Goal: Information Seeking & Learning: Learn about a topic

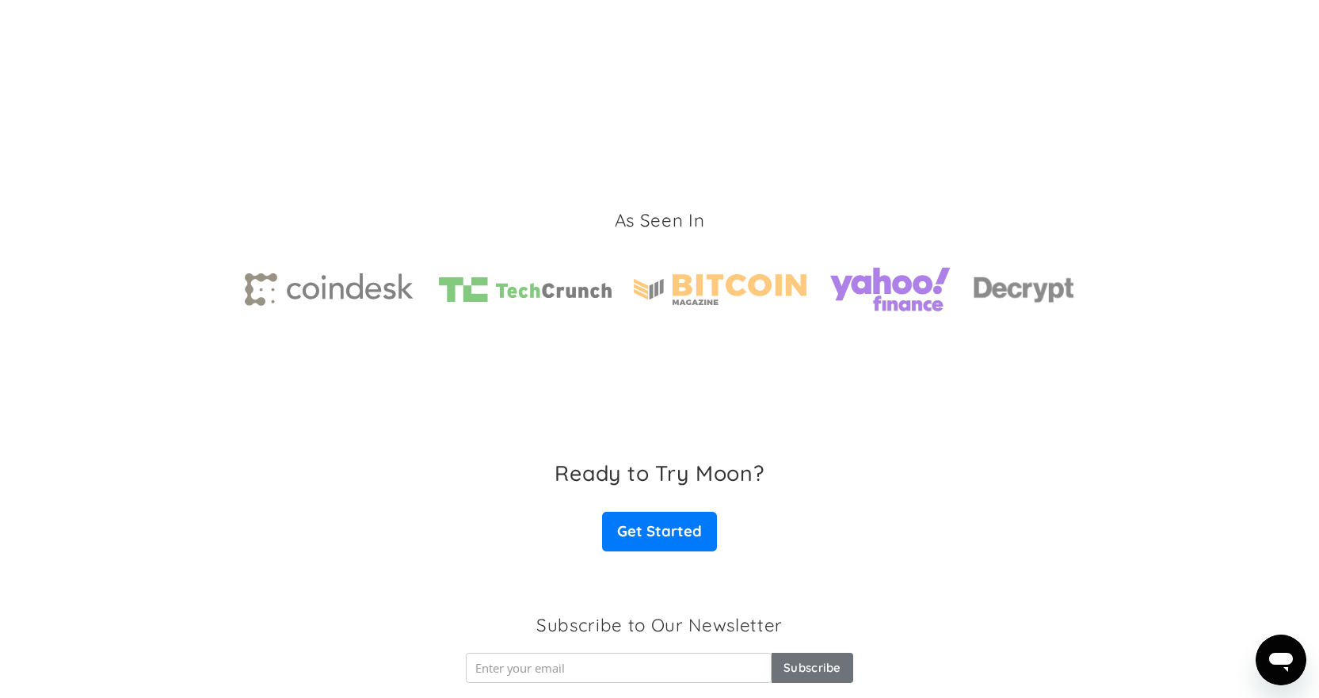
scroll to position [2324, 0]
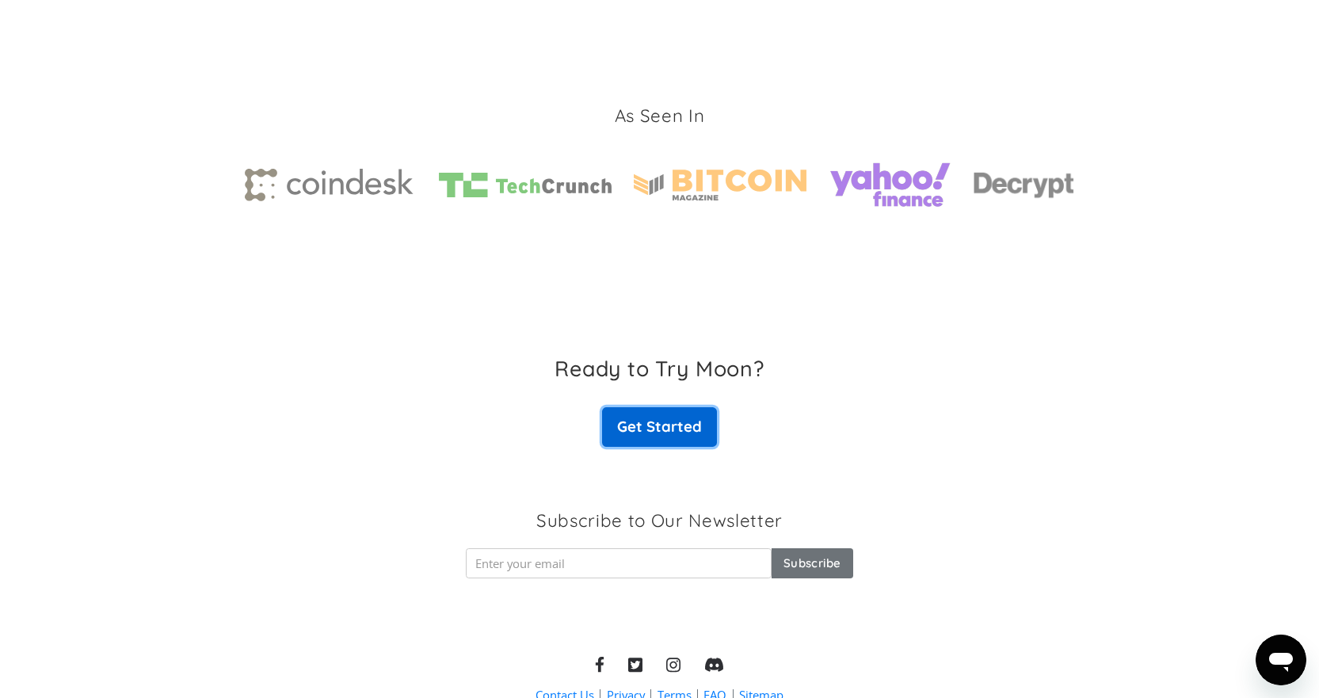
click at [648, 420] on link "Get Started" at bounding box center [659, 427] width 114 height 40
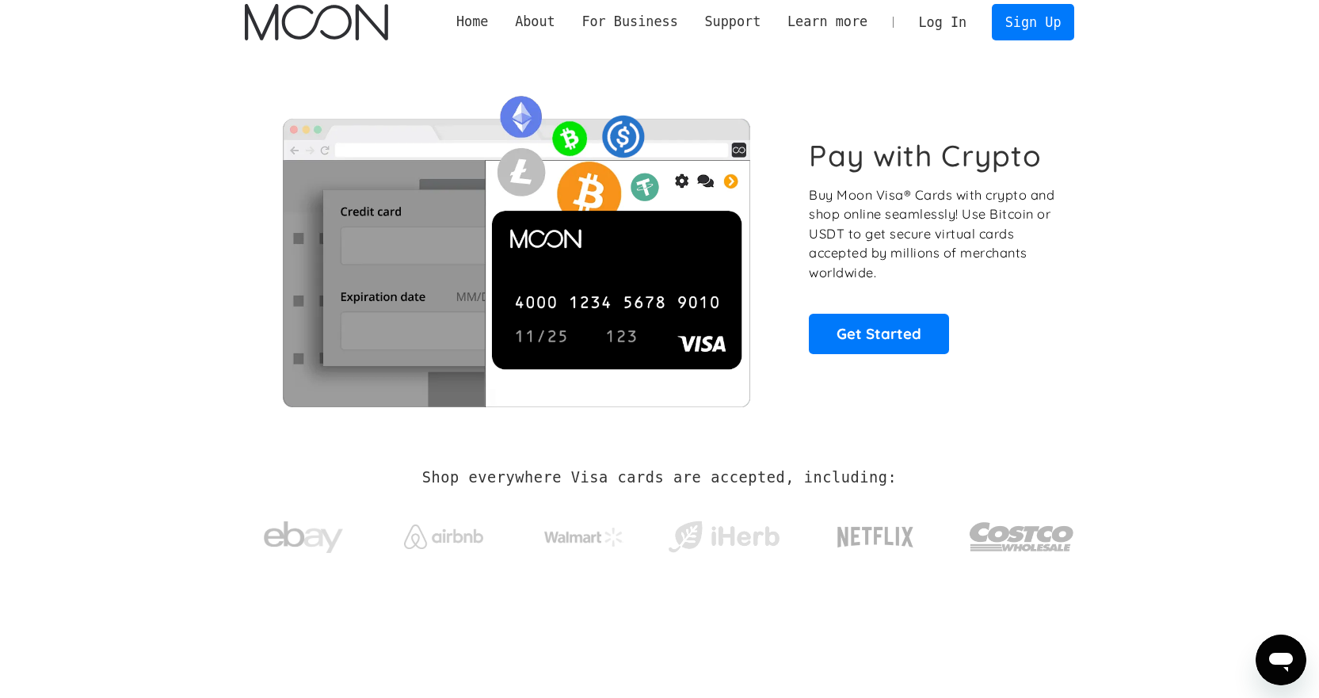
scroll to position [0, 0]
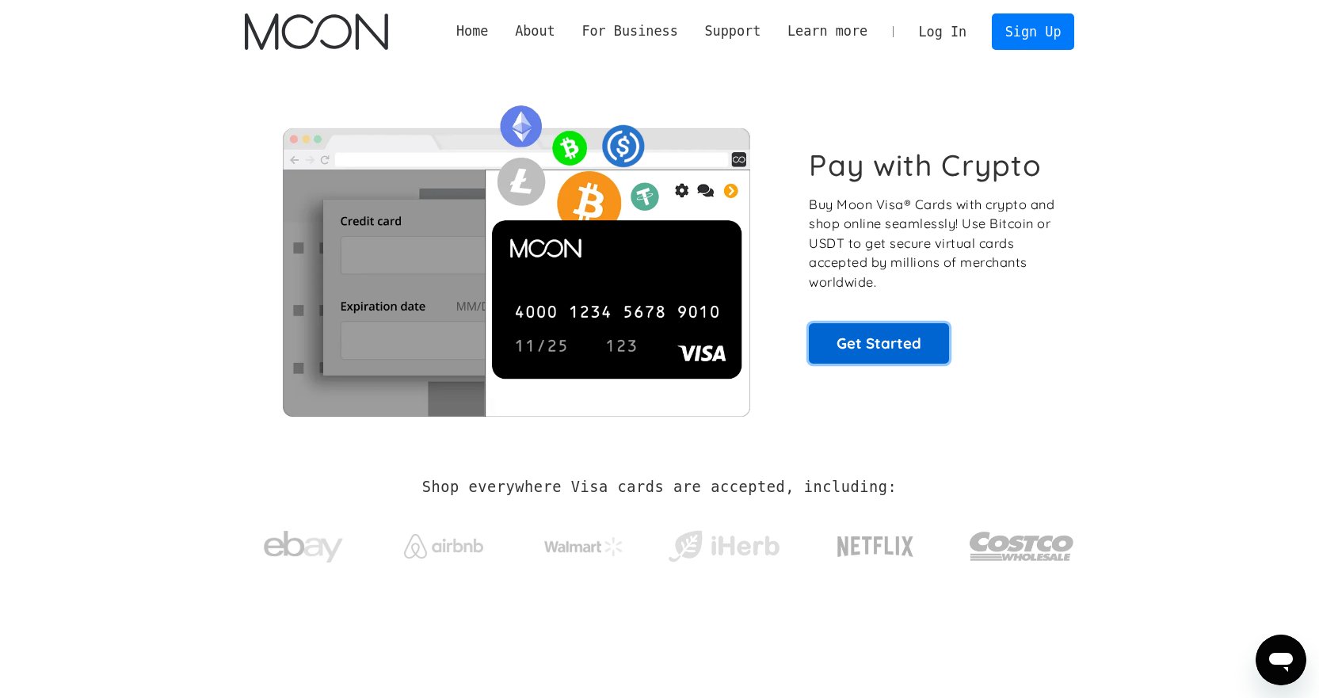
click at [883, 338] on link "Get Started" at bounding box center [879, 343] width 140 height 40
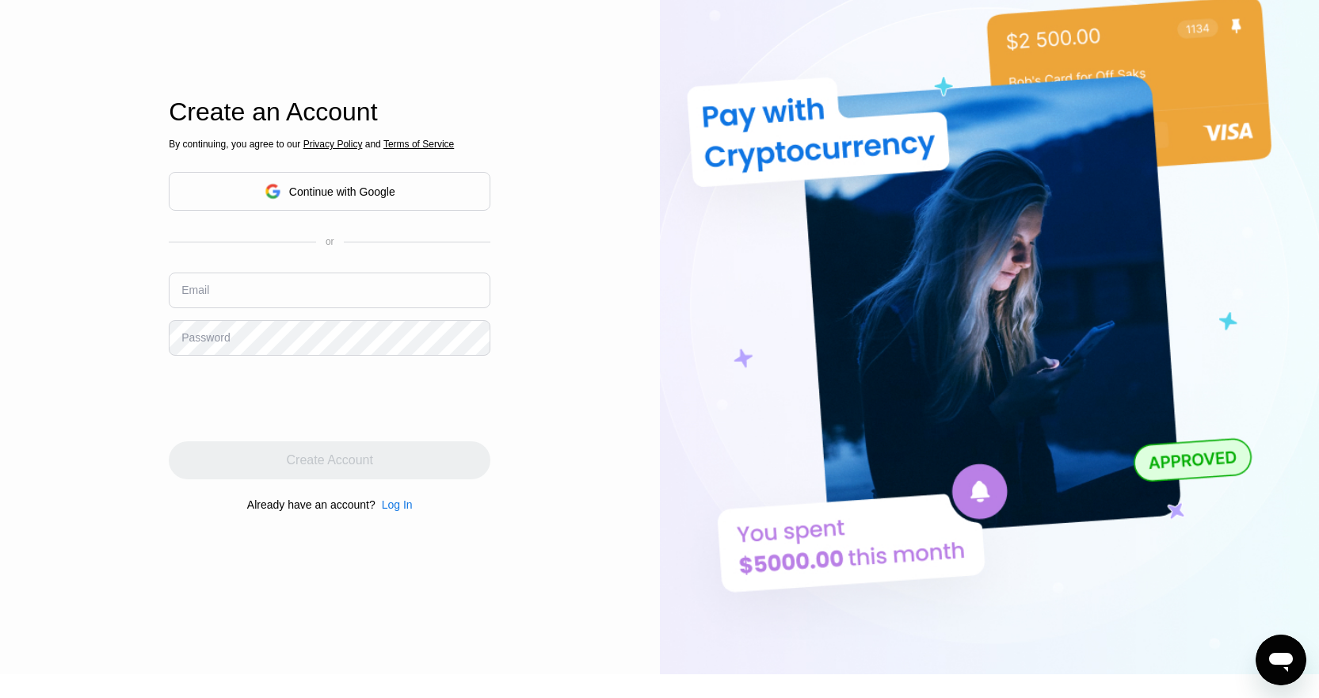
scroll to position [313, 0]
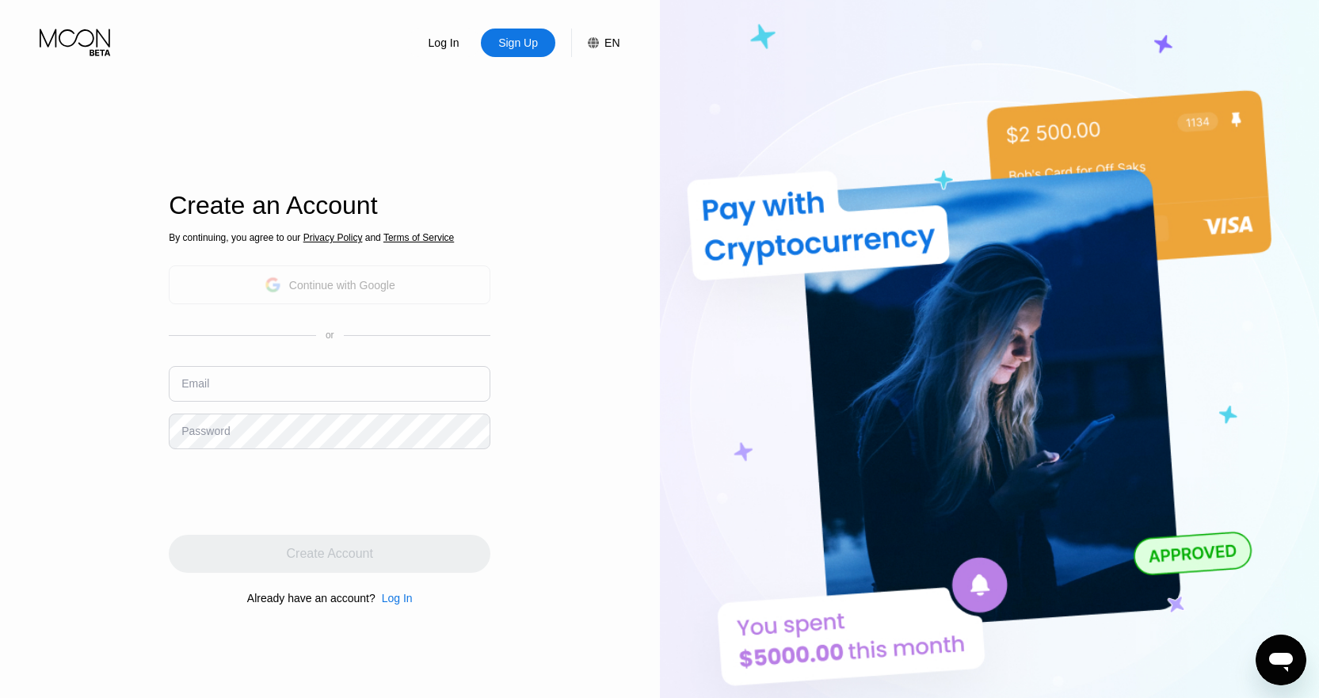
click at [410, 278] on div "Continue with Google" at bounding box center [330, 284] width 322 height 39
click at [278, 293] on icon at bounding box center [273, 284] width 17 height 17
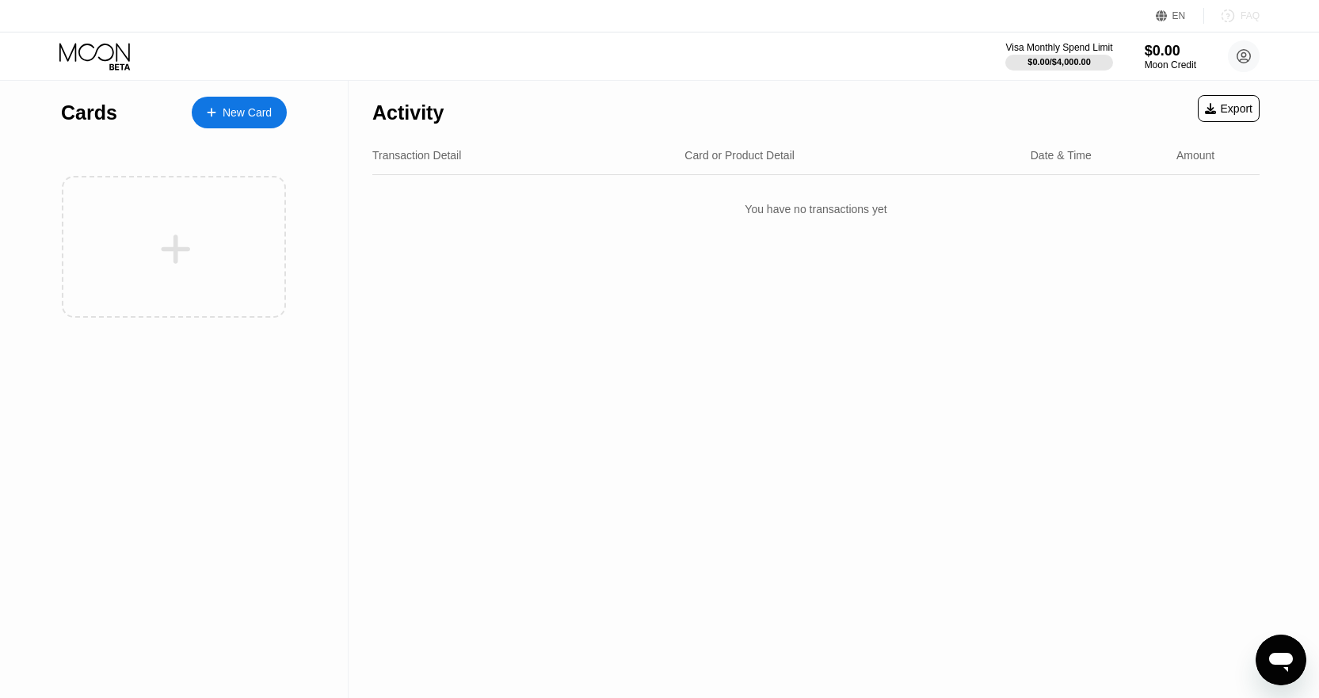
click at [1242, 9] on div "FAQ" at bounding box center [1231, 16] width 55 height 16
click at [1246, 49] on circle at bounding box center [1244, 56] width 32 height 32
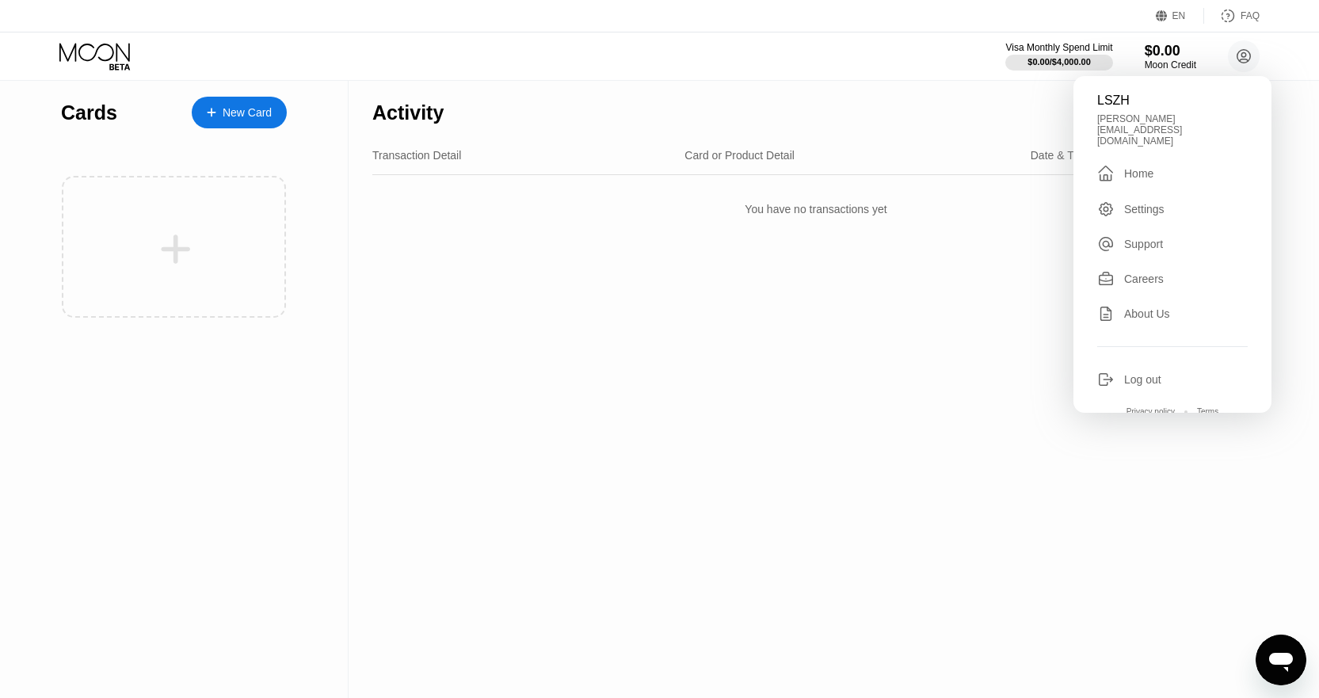
click at [1138, 203] on div "Settings" at bounding box center [1144, 209] width 40 height 13
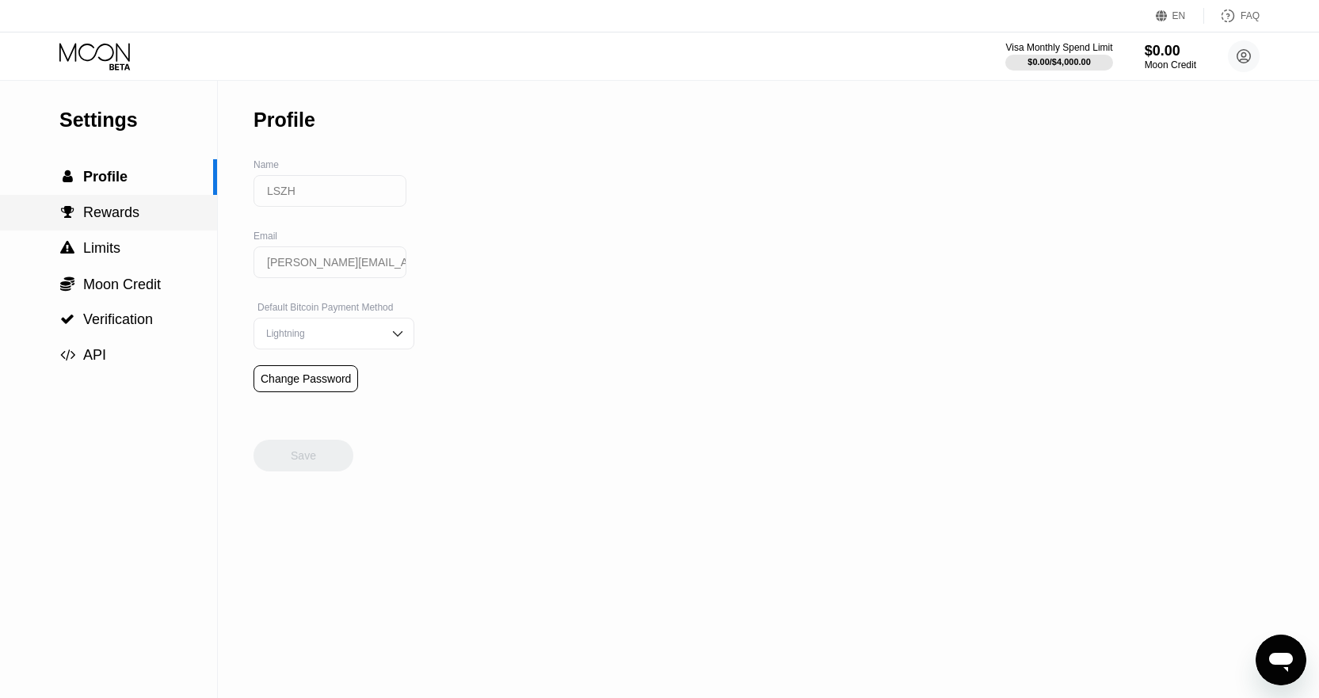
click at [130, 208] on span "Rewards" at bounding box center [111, 212] width 56 height 16
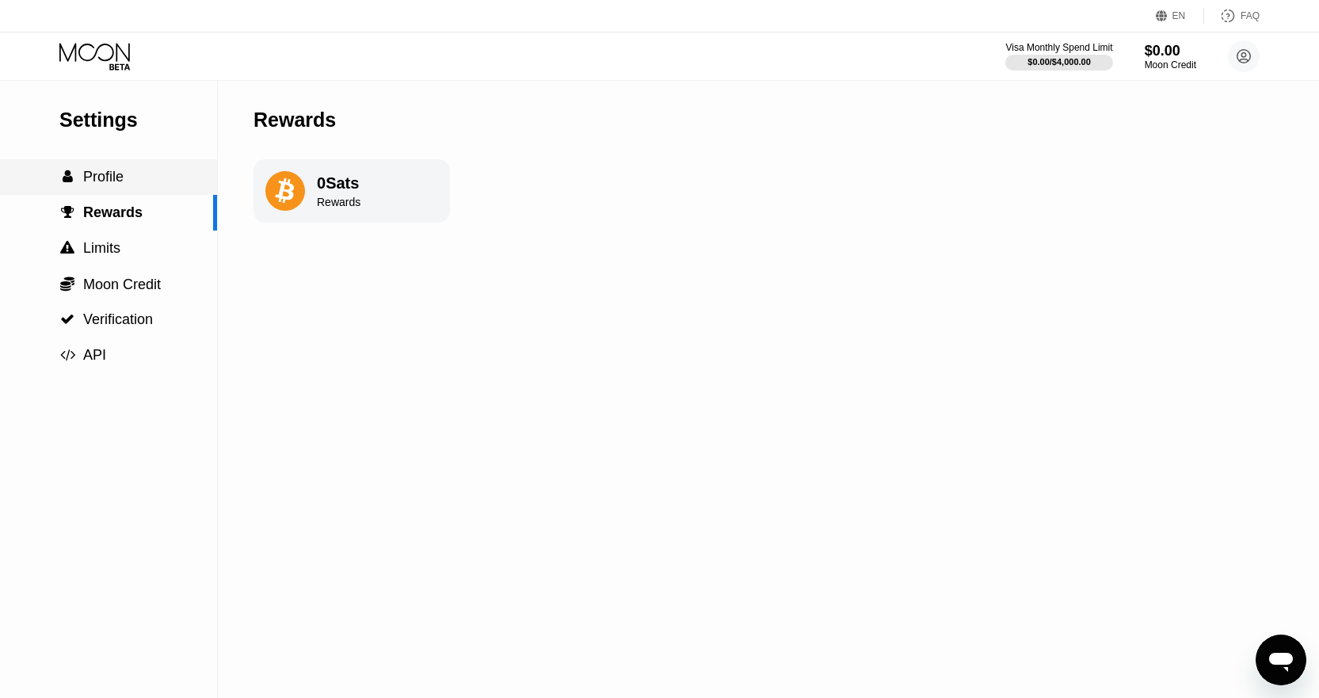
click at [132, 194] on div " Profile" at bounding box center [108, 177] width 217 height 36
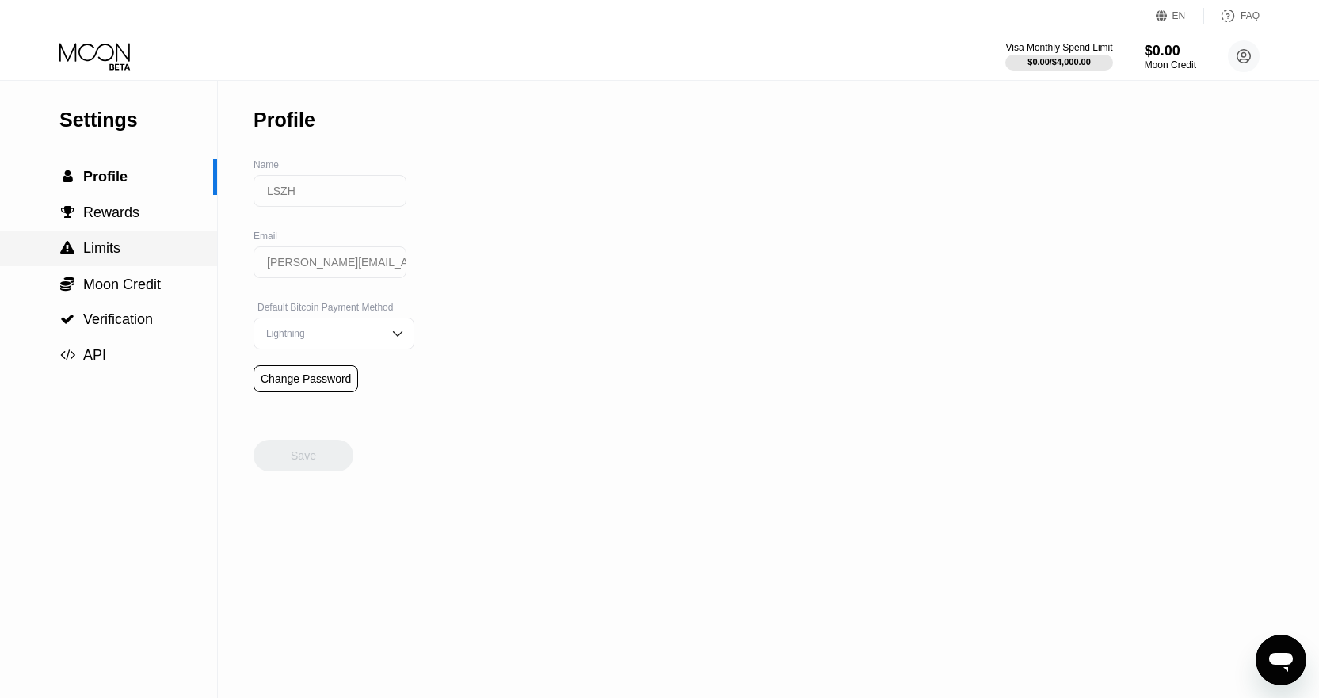
click at [132, 246] on div " Limits" at bounding box center [108, 248] width 217 height 17
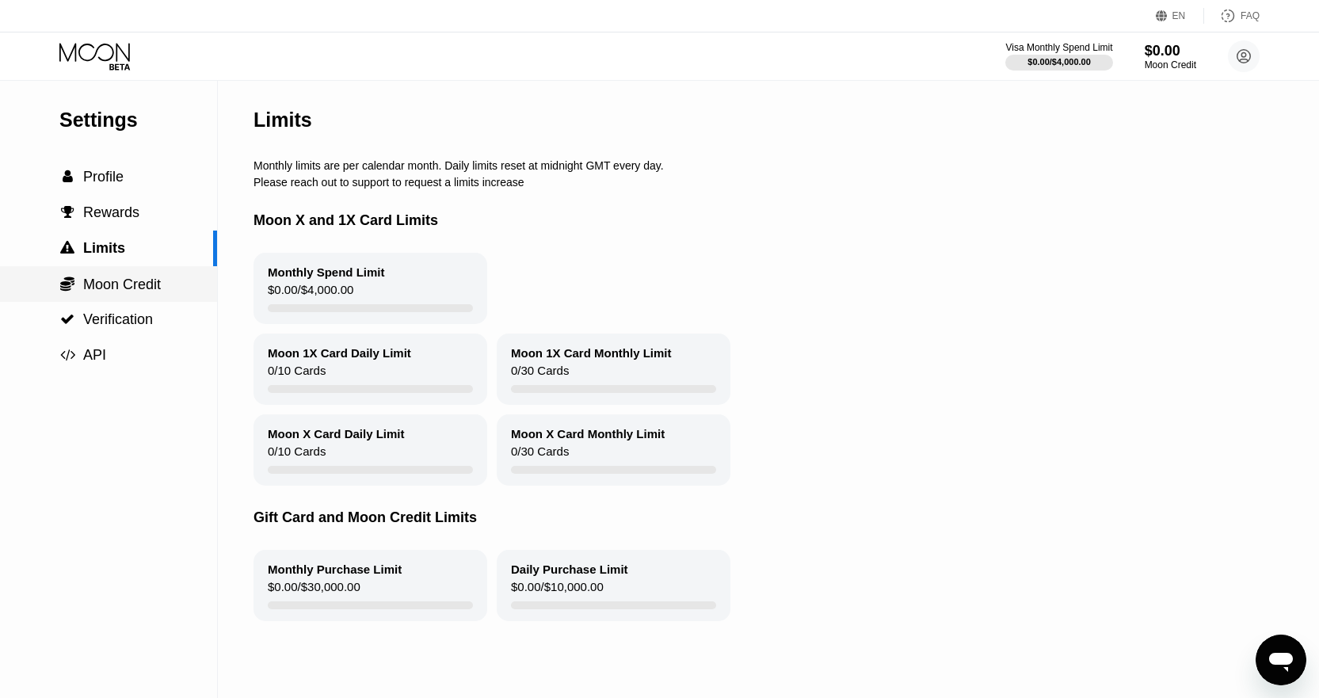
click at [120, 292] on span "Moon Credit" at bounding box center [122, 284] width 78 height 16
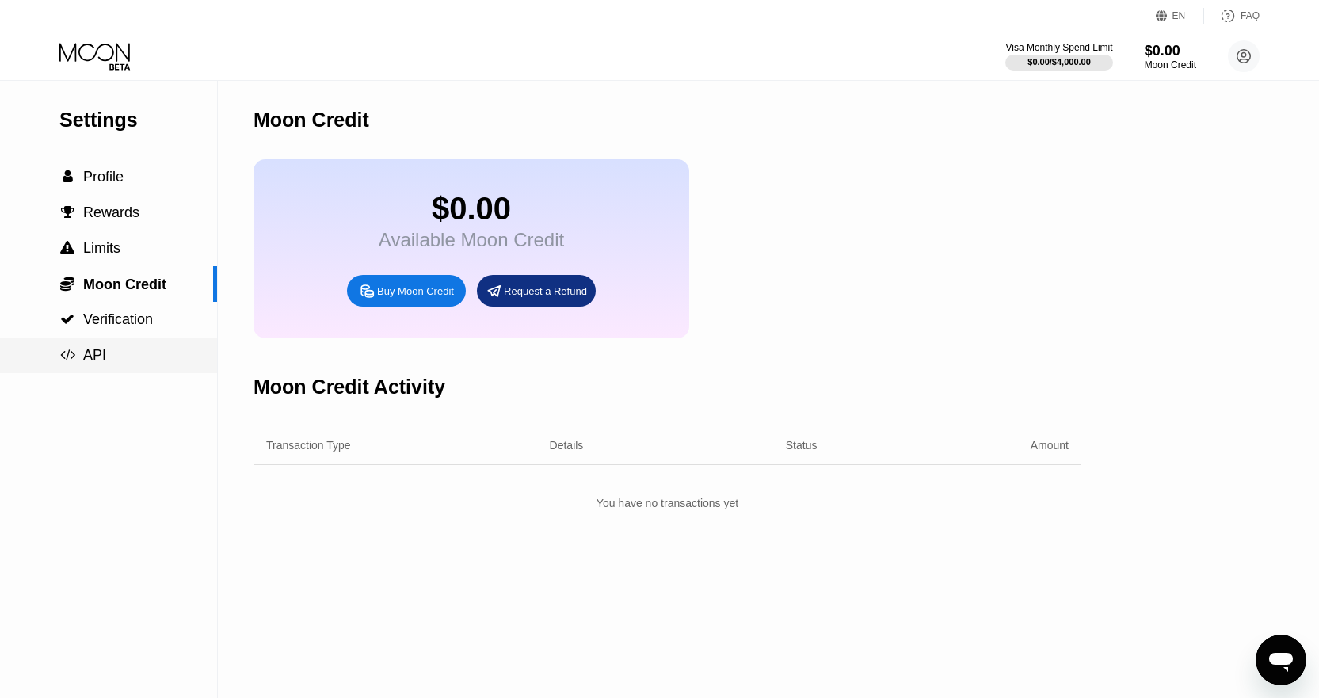
click at [128, 359] on div " API" at bounding box center [108, 355] width 217 height 17
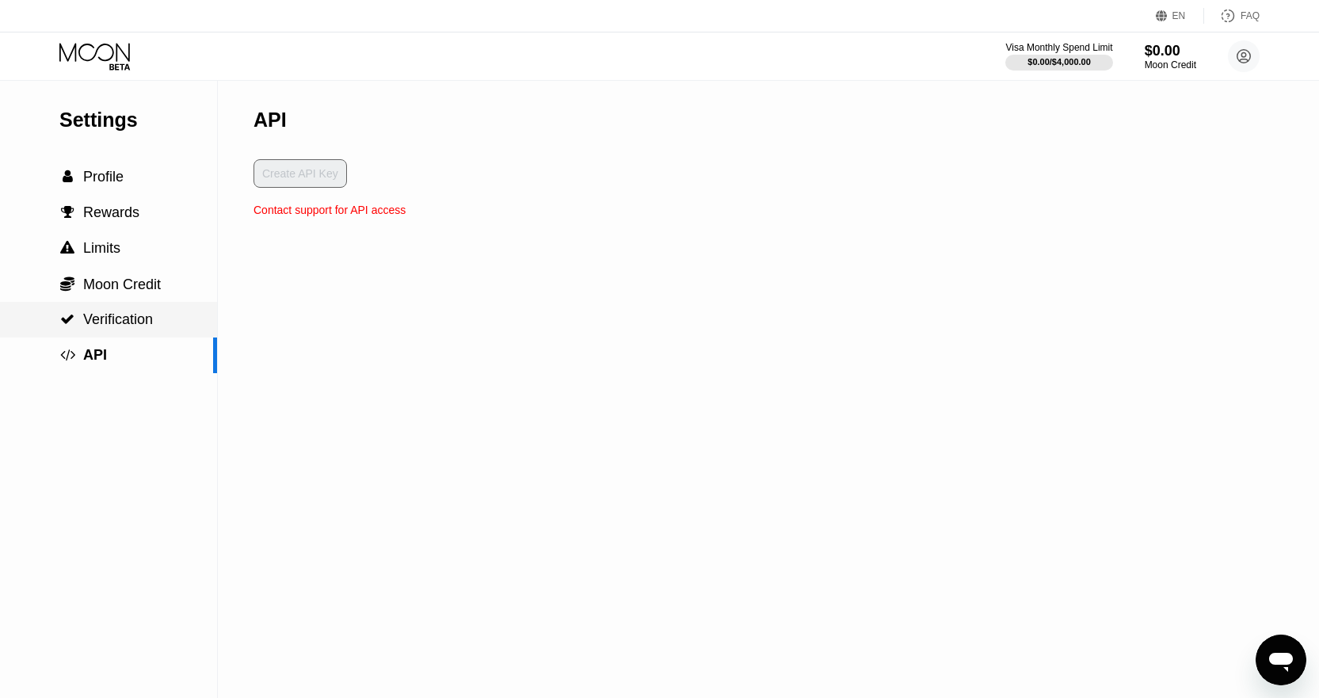
click at [116, 327] on span "Verification" at bounding box center [118, 319] width 70 height 16
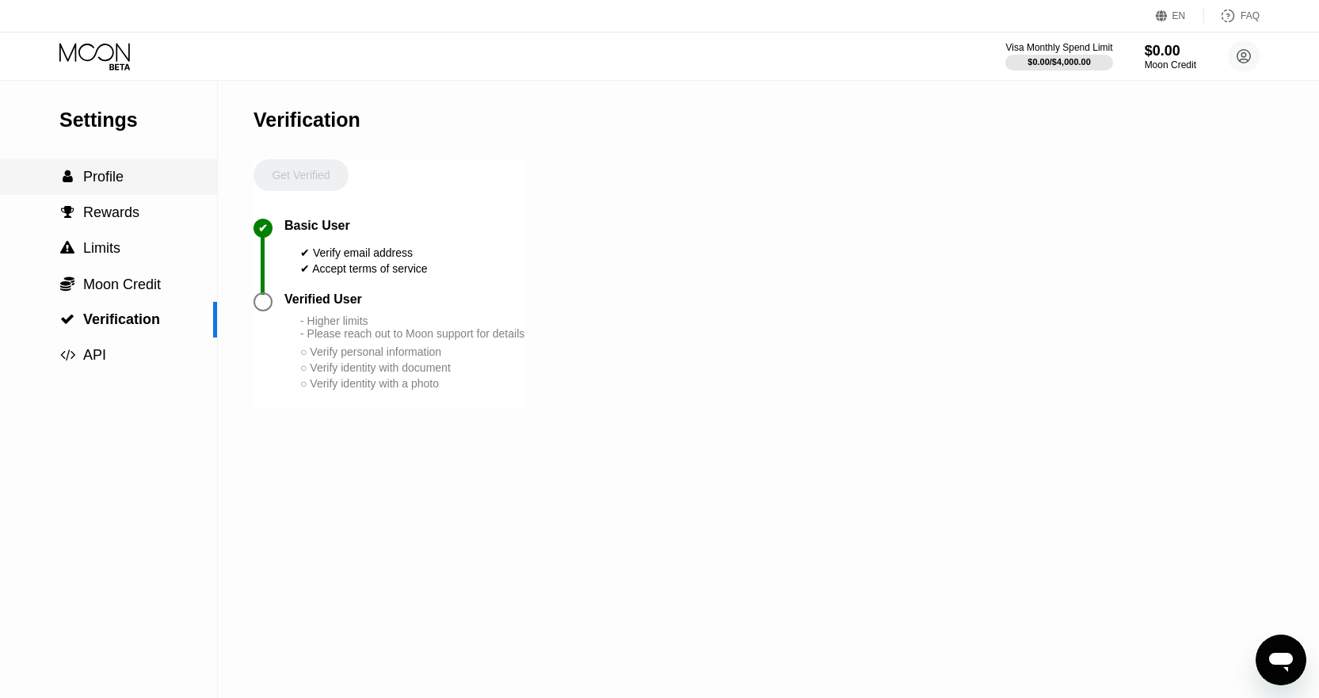
click at [116, 185] on span "Profile" at bounding box center [103, 177] width 40 height 16
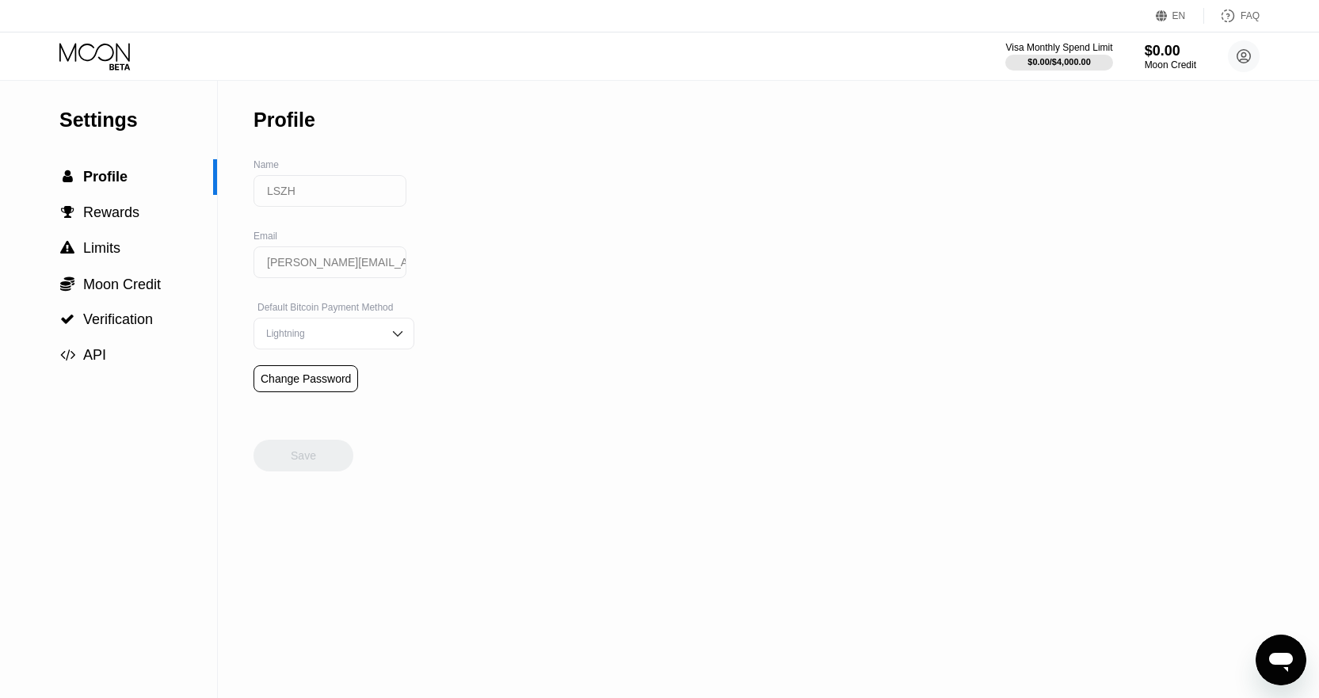
click at [102, 58] on icon at bounding box center [96, 57] width 74 height 28
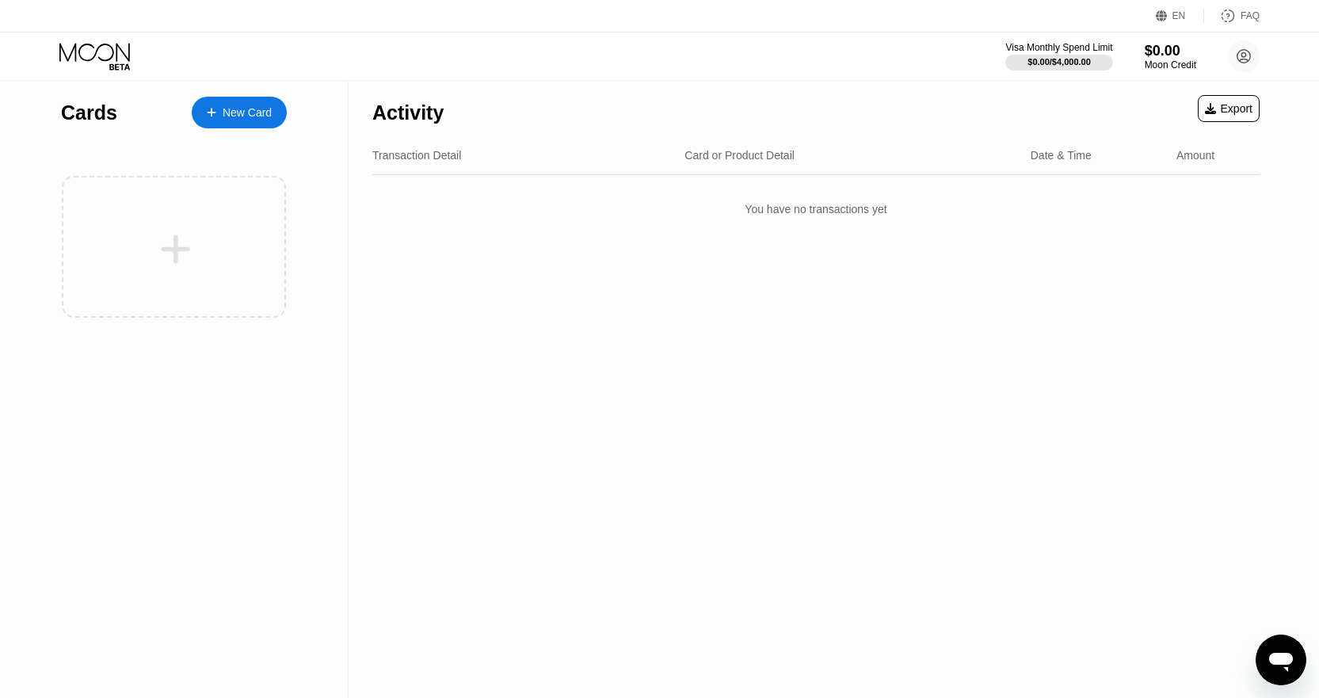
click at [254, 121] on div "New Card" at bounding box center [239, 113] width 95 height 32
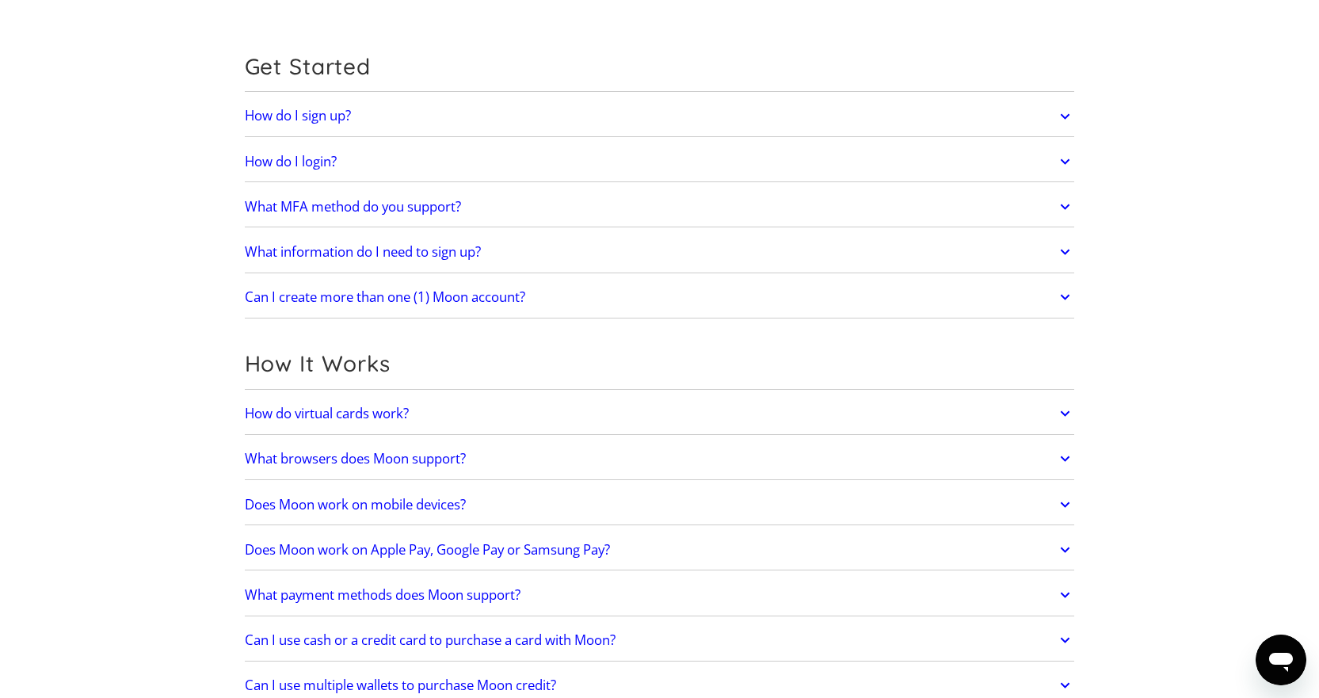
scroll to position [158, 0]
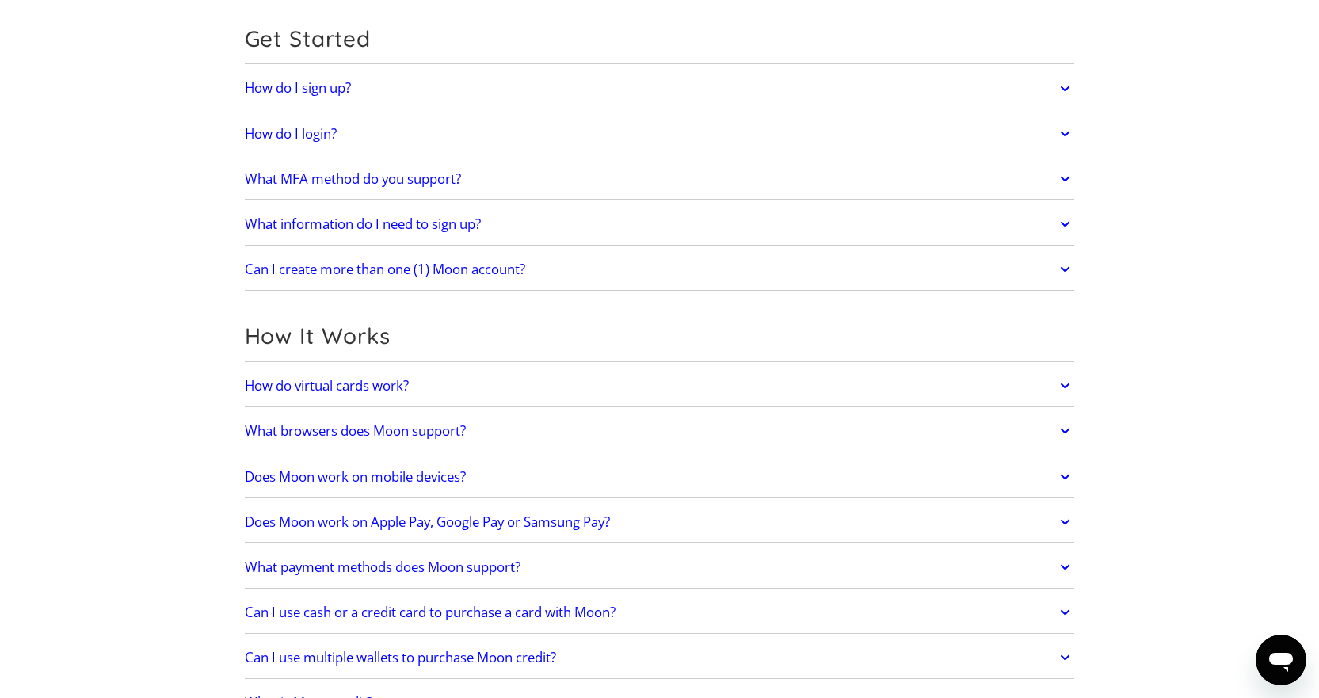
click at [461, 370] on link "How do virtual cards work?" at bounding box center [660, 385] width 830 height 33
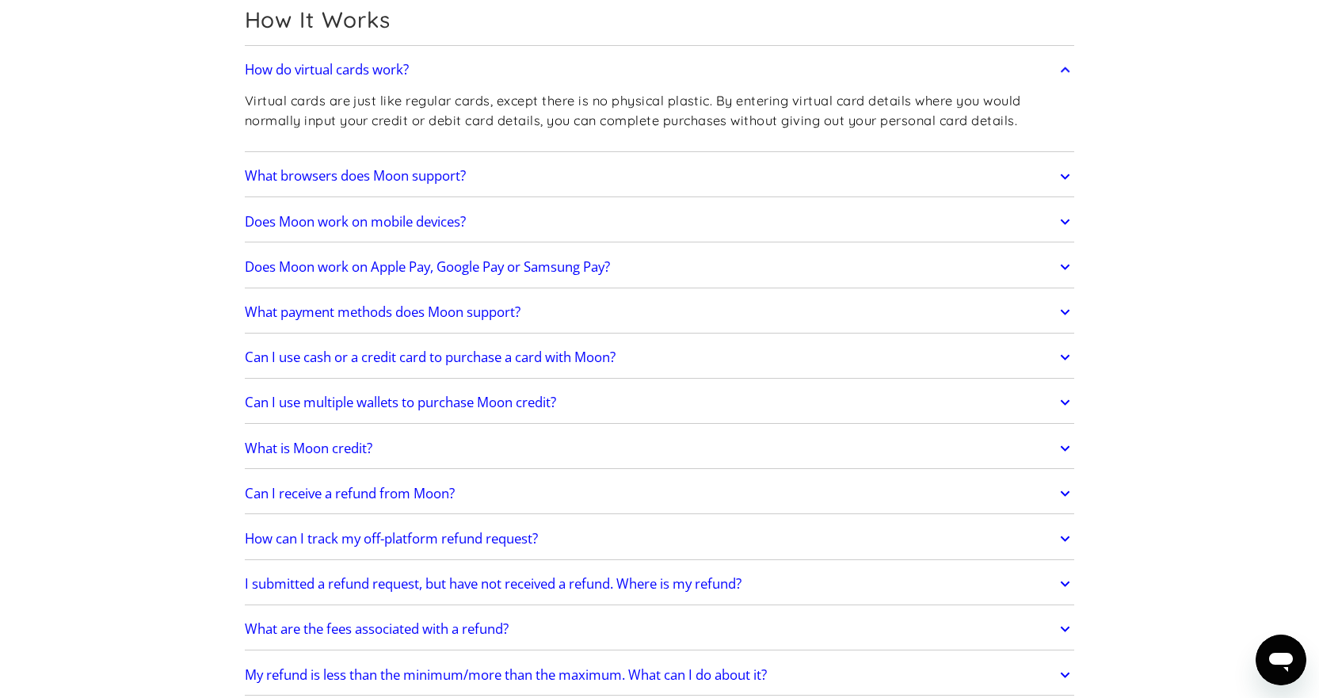
scroll to position [475, 0]
click at [648, 227] on link "Does Moon work on mobile devices?" at bounding box center [660, 220] width 830 height 33
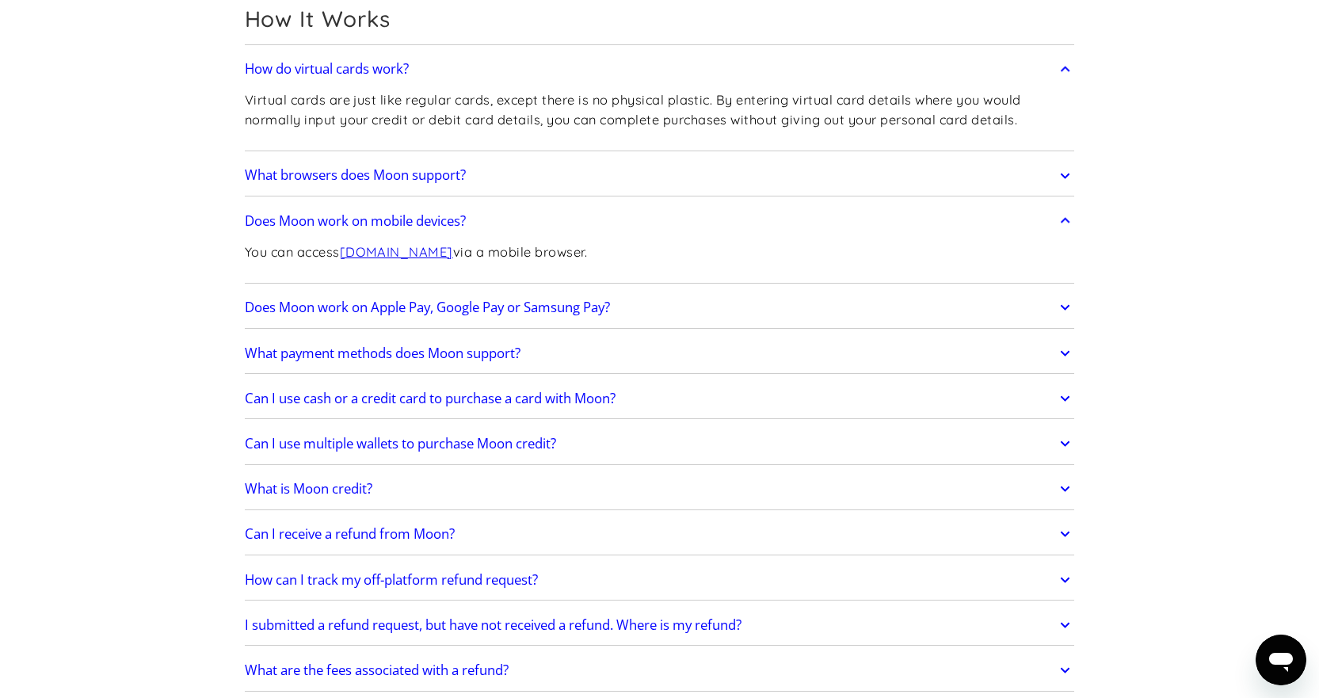
scroll to position [555, 0]
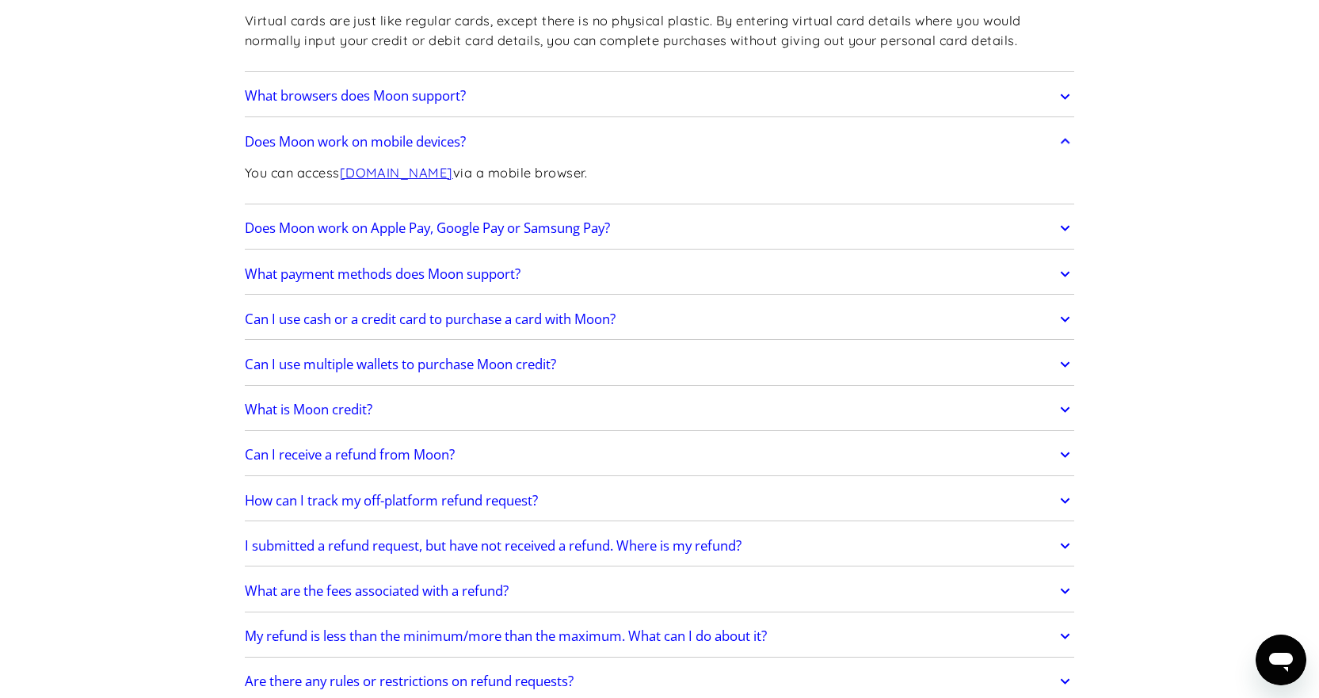
click at [574, 316] on h2 "Can I use cash or a credit card to purchase a card with Moon?" at bounding box center [430, 319] width 371 height 16
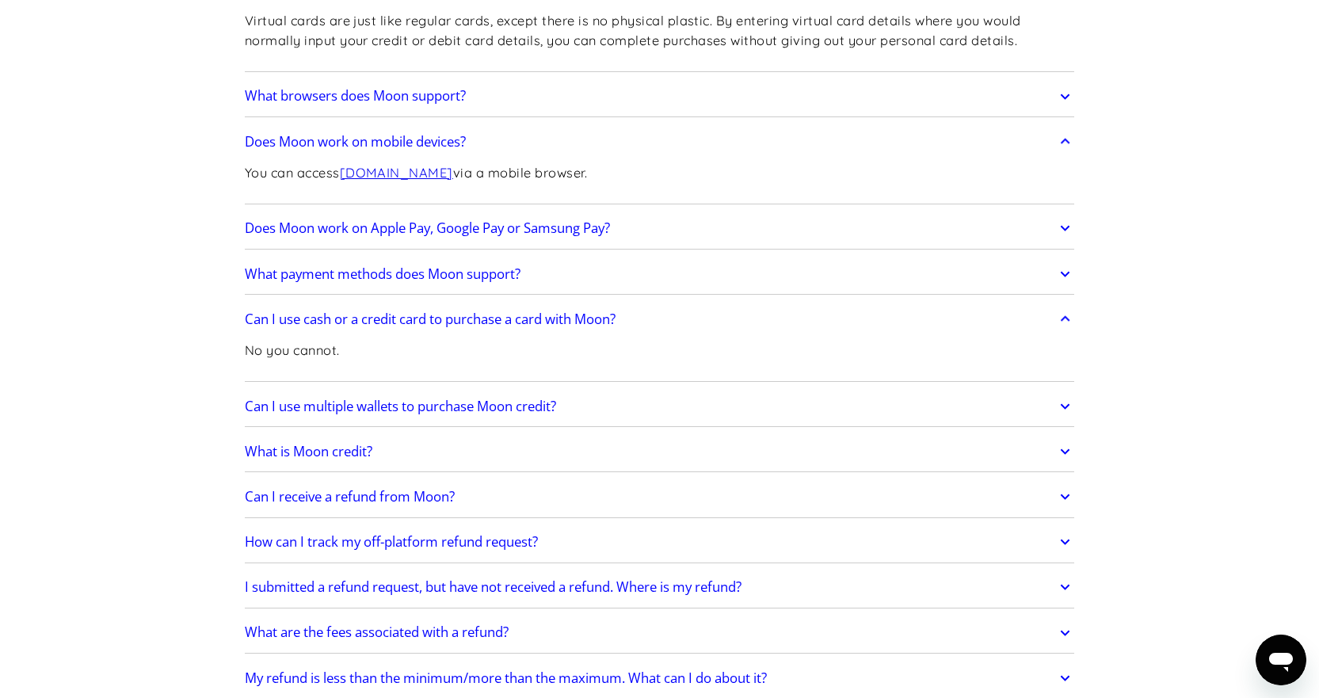
click at [573, 278] on link "What payment methods does Moon support?" at bounding box center [660, 273] width 830 height 33
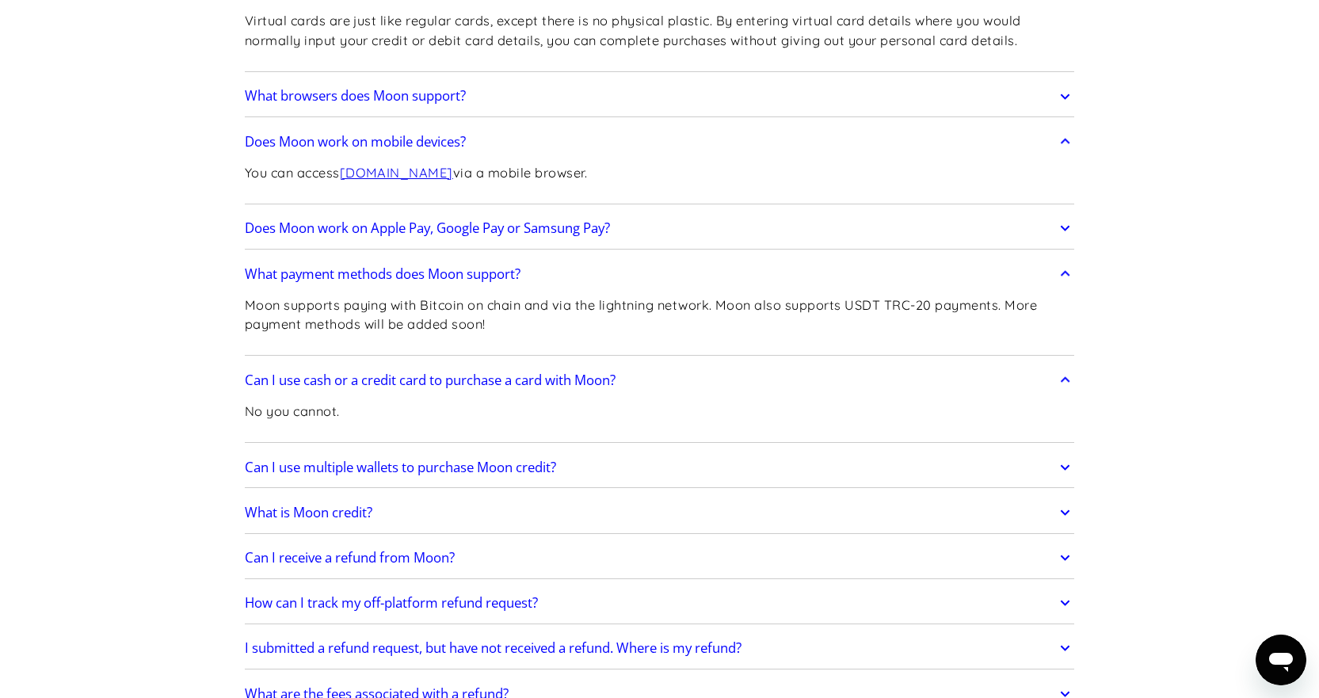
click at [563, 235] on h2 "Does Moon work on Apple Pay, Google Pay or Samsung Pay?" at bounding box center [427, 228] width 365 height 16
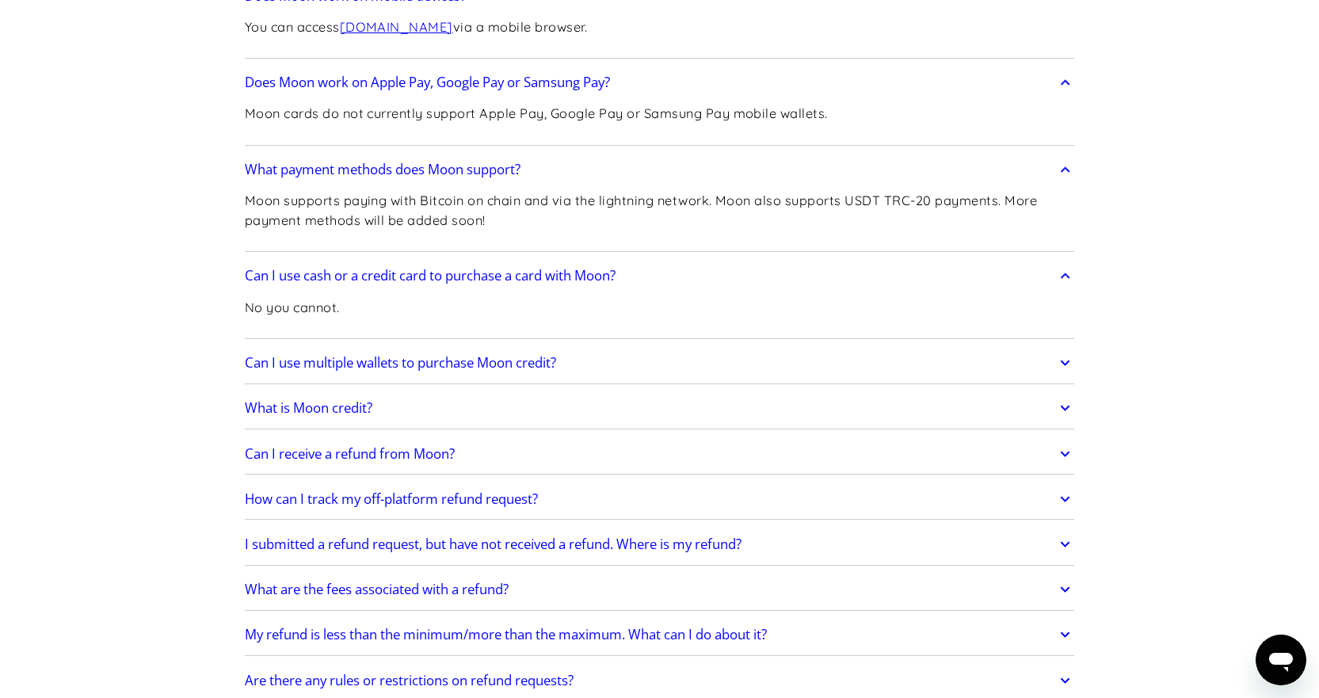
scroll to position [713, 0]
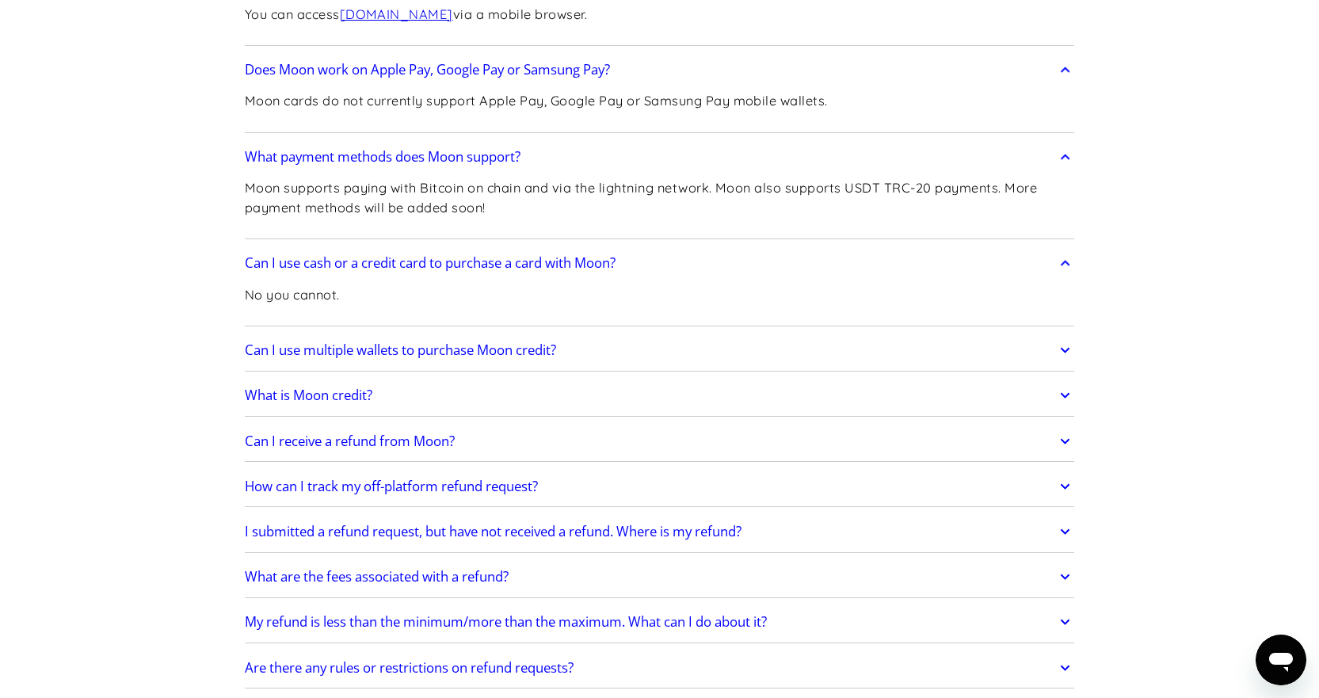
click at [541, 354] on h2 "Can I use multiple wallets to purchase Moon credit?" at bounding box center [400, 350] width 311 height 16
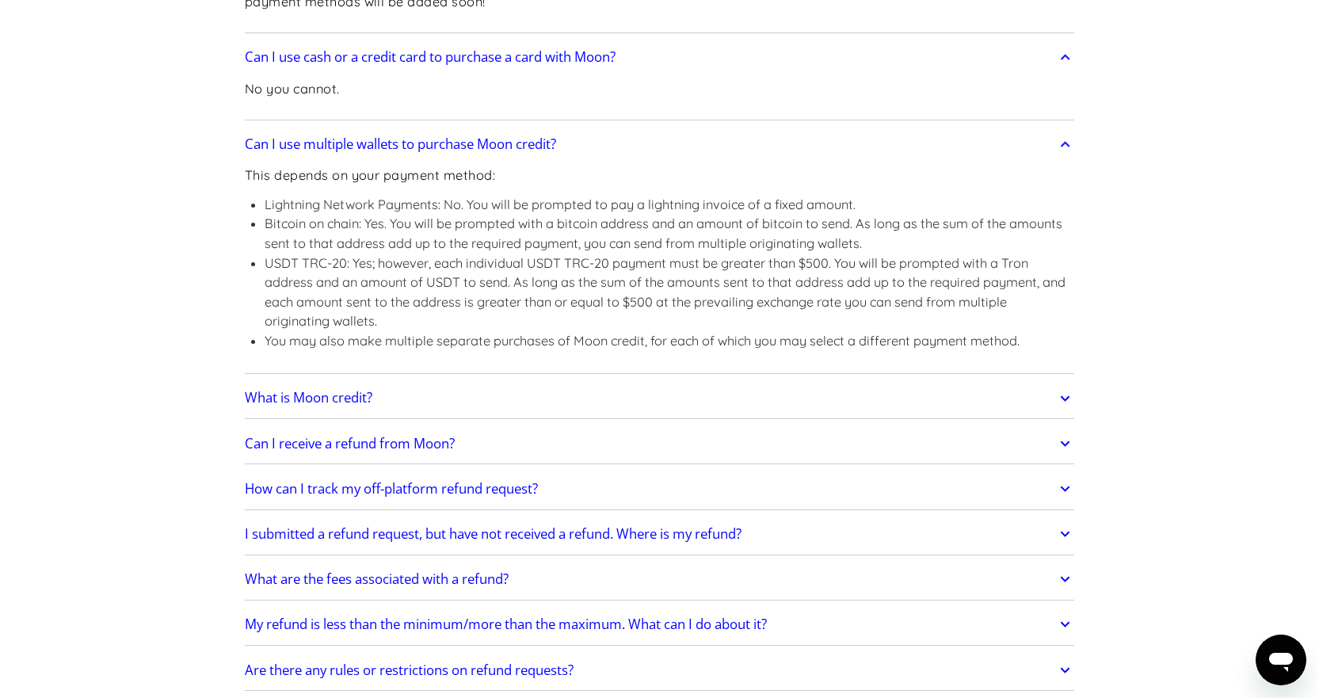
scroll to position [951, 0]
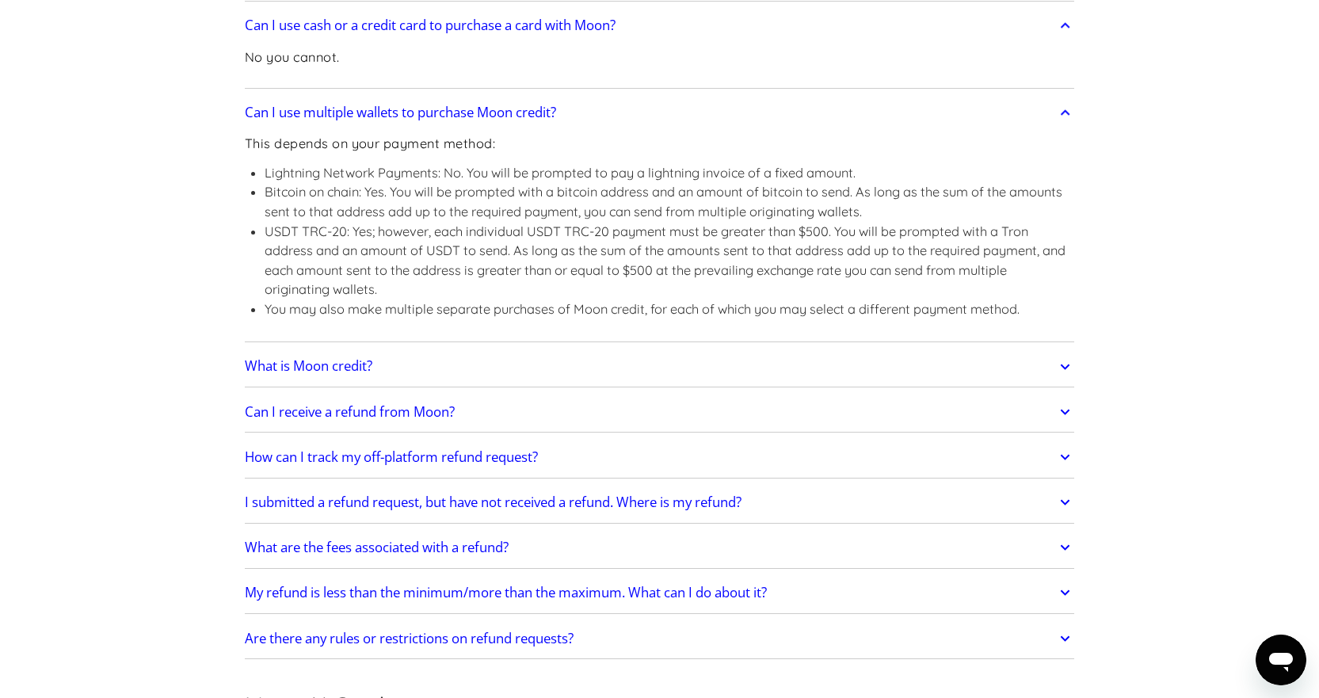
click at [523, 361] on link "What is Moon credit?" at bounding box center [660, 366] width 830 height 33
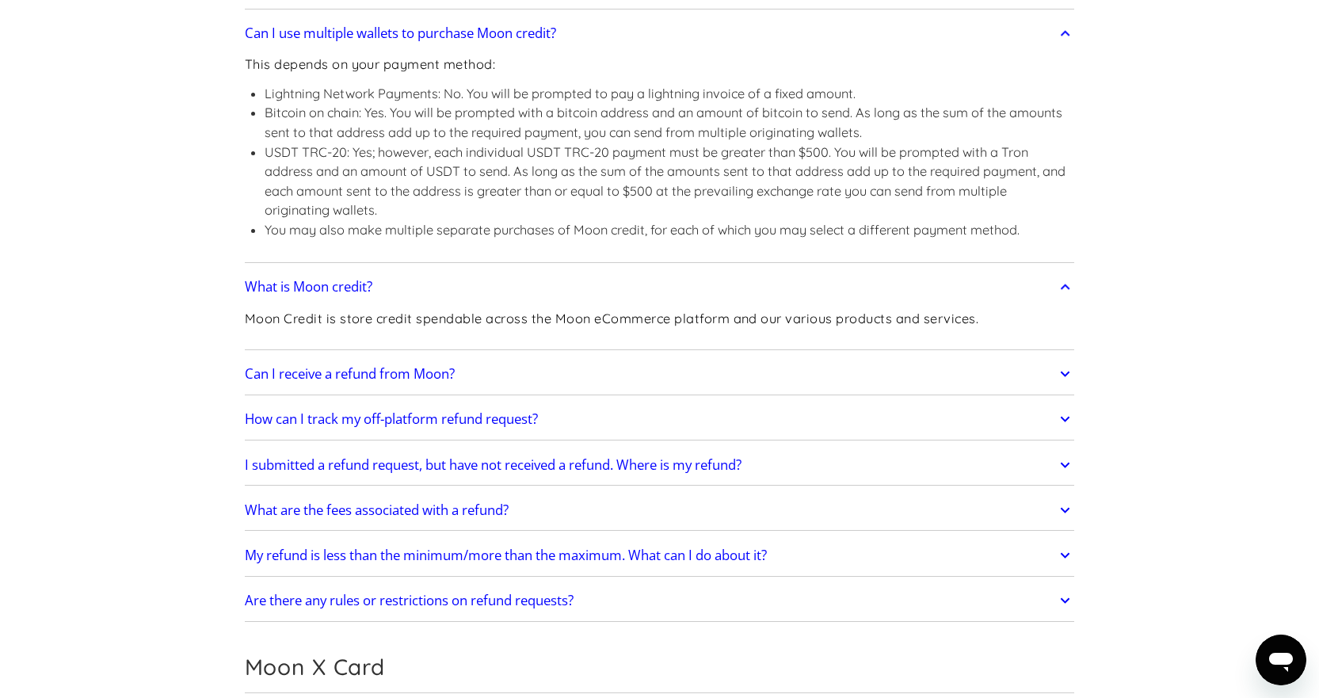
scroll to position [1109, 0]
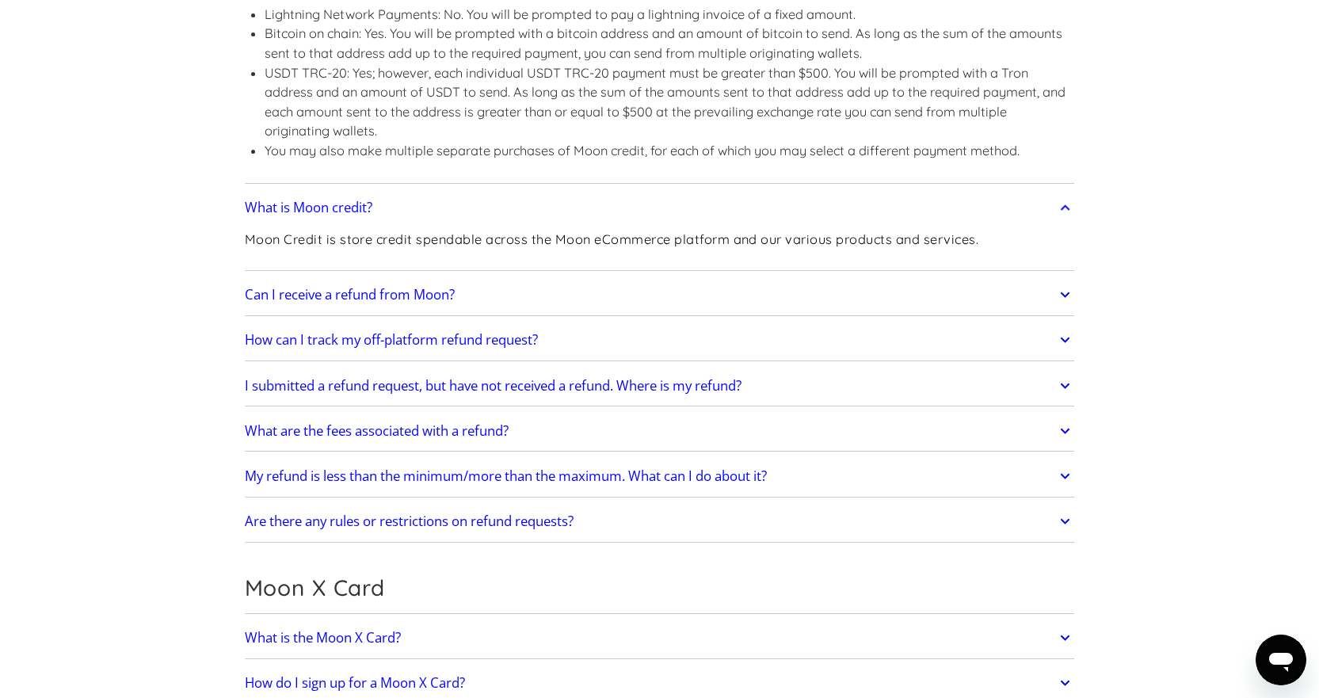
click at [514, 307] on link "Can I receive a refund from Moon?" at bounding box center [660, 294] width 830 height 33
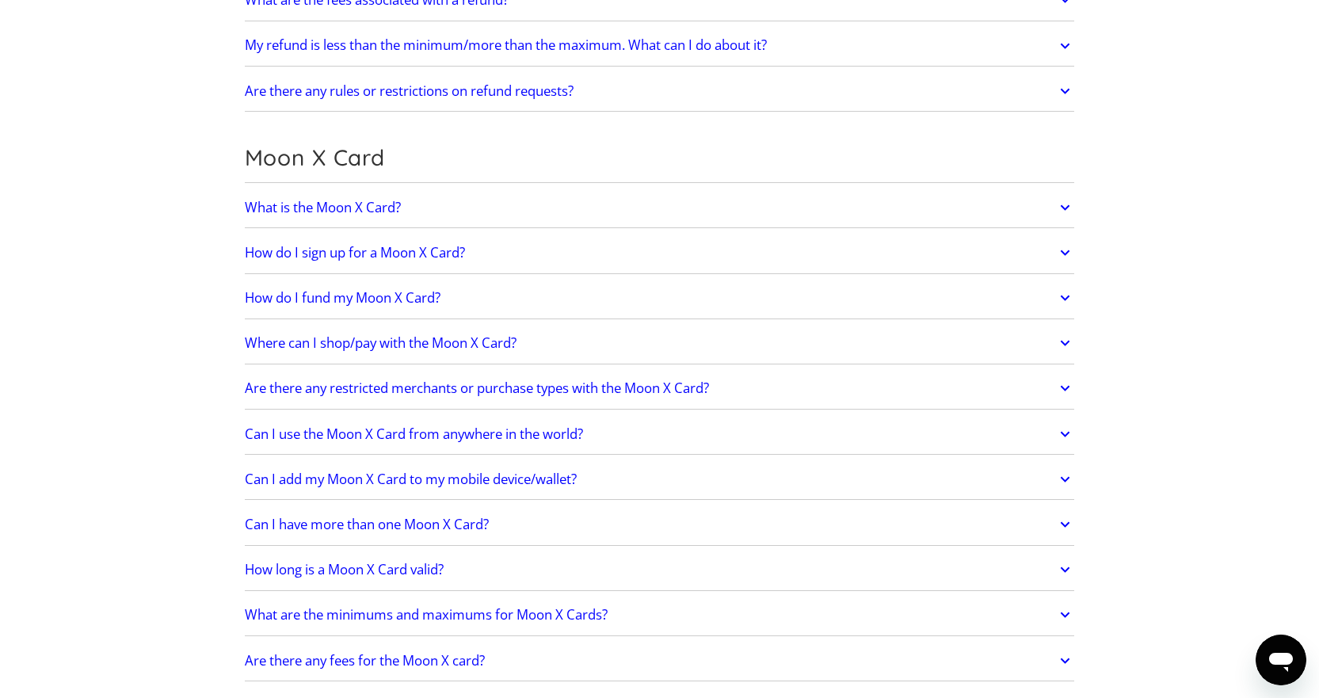
scroll to position [1743, 0]
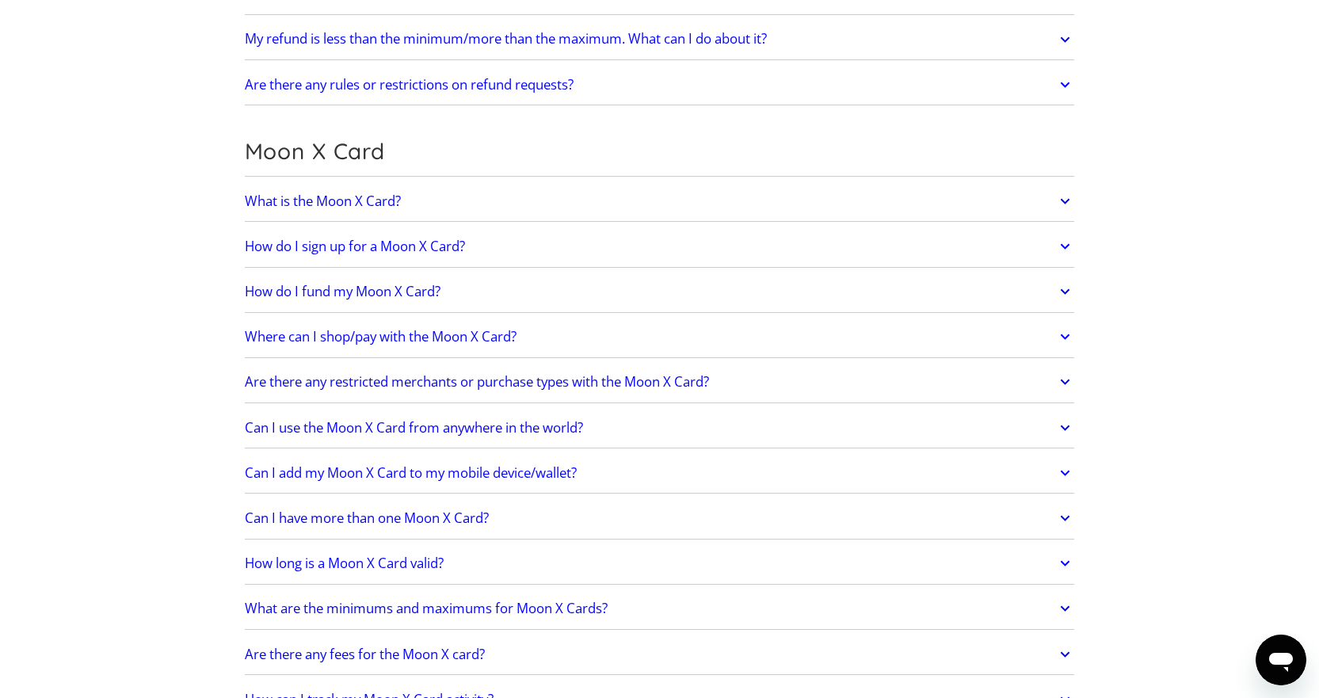
click at [497, 223] on div "What is the Moon X Card? The Moon X Card is a card linked to your Moon Credit t…" at bounding box center [660, 496] width 830 height 631
click at [503, 215] on link "What is the Moon X Card?" at bounding box center [660, 201] width 830 height 33
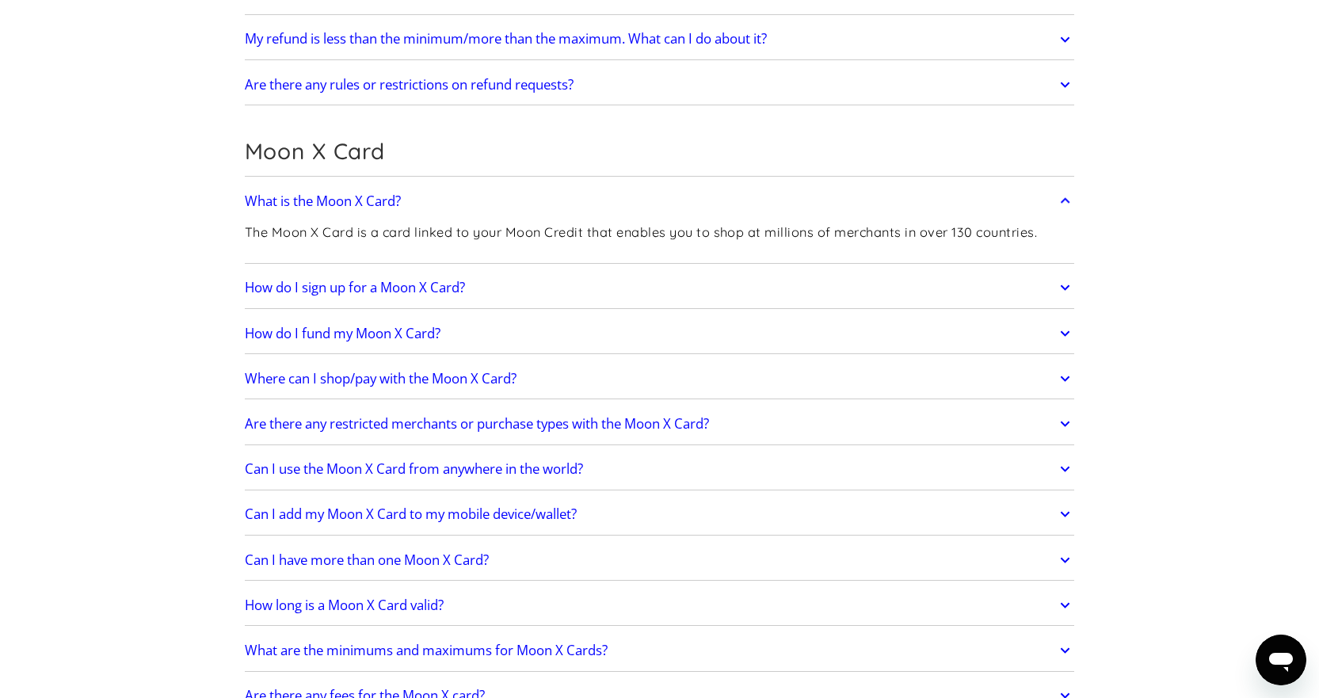
click at [528, 280] on link "How do I sign up for a Moon X Card?" at bounding box center [660, 287] width 830 height 33
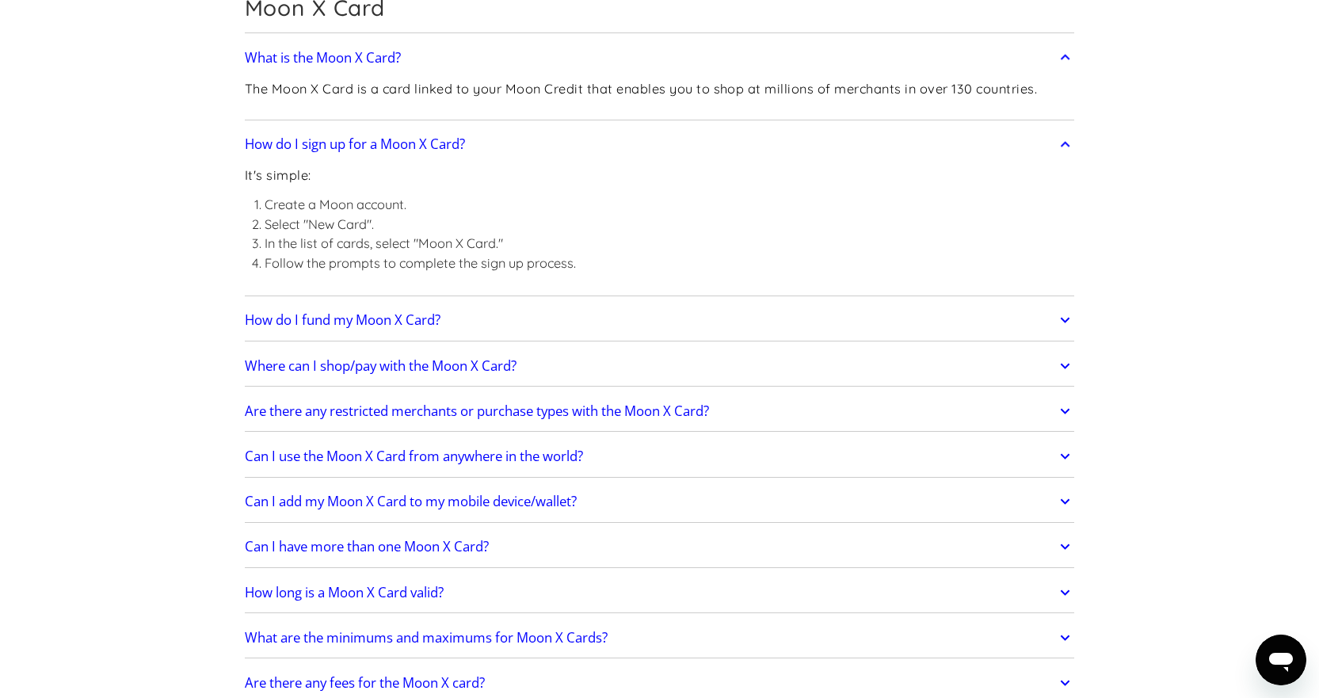
scroll to position [1901, 0]
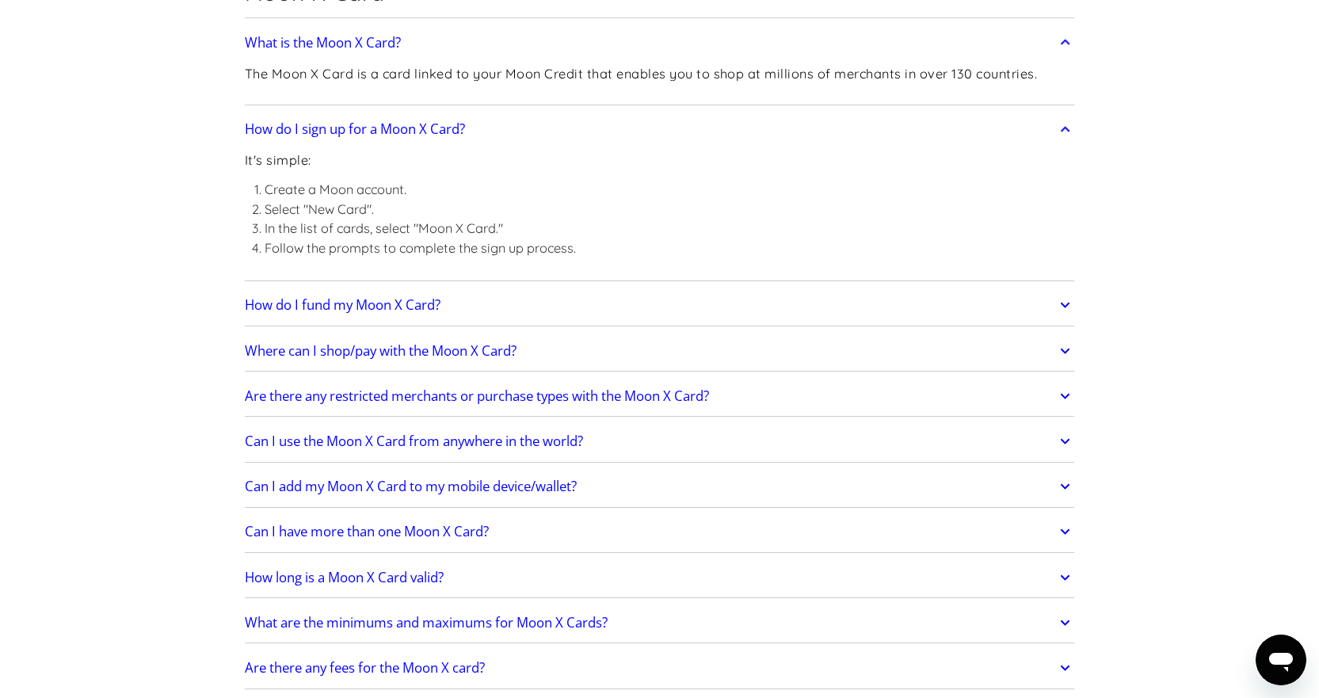
click at [509, 295] on link "How do I fund my Moon X Card?" at bounding box center [660, 304] width 830 height 33
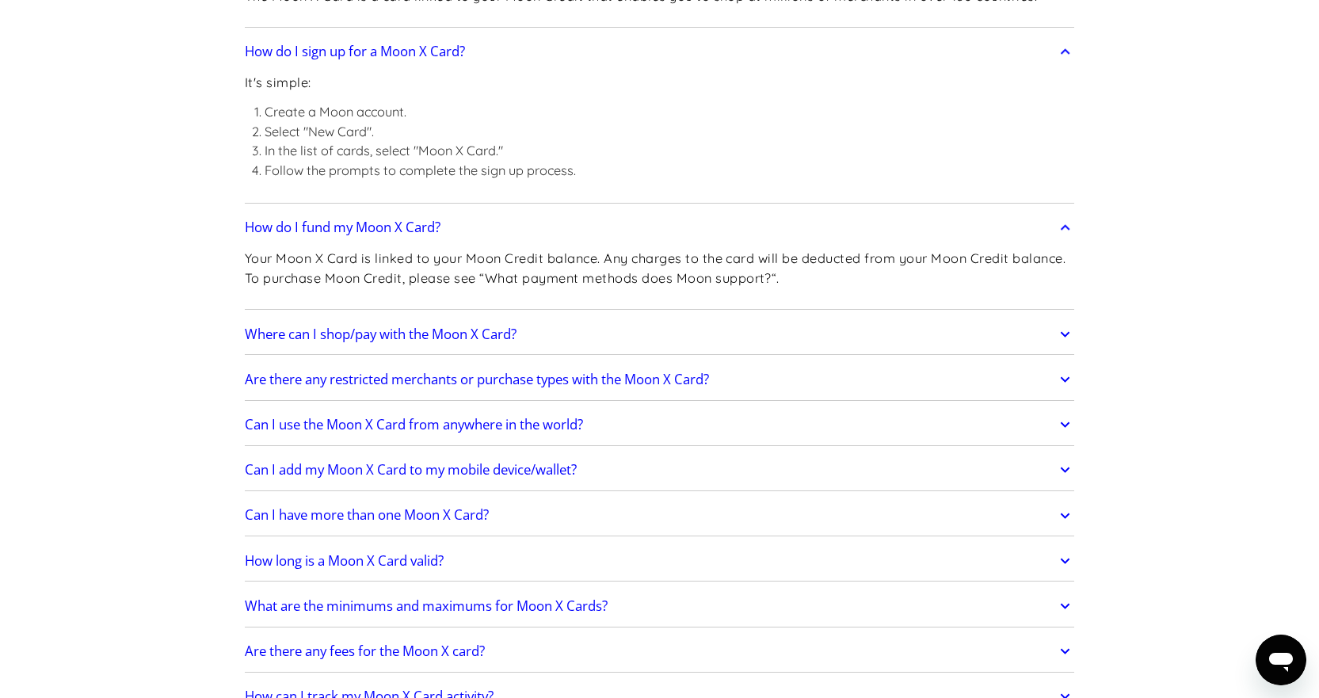
scroll to position [1981, 0]
click at [474, 325] on h2 "Where can I shop/pay with the Moon X Card?" at bounding box center [381, 333] width 272 height 16
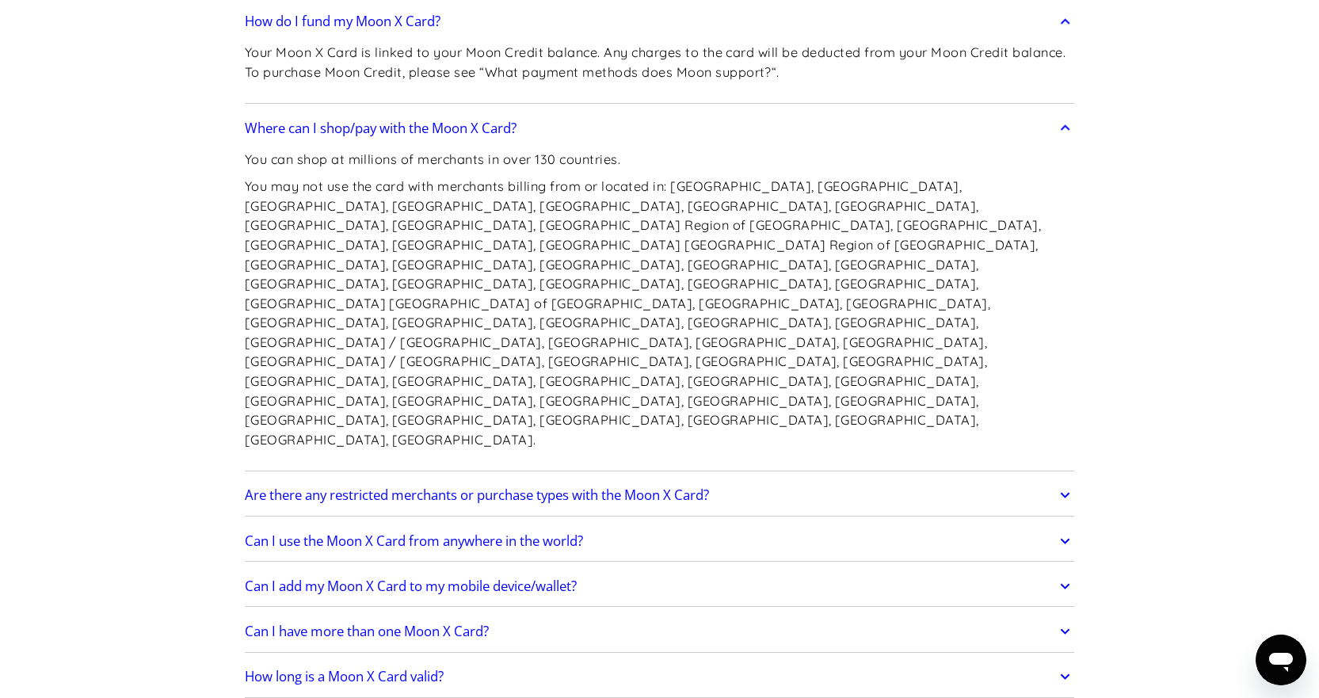
scroll to position [2218, 0]
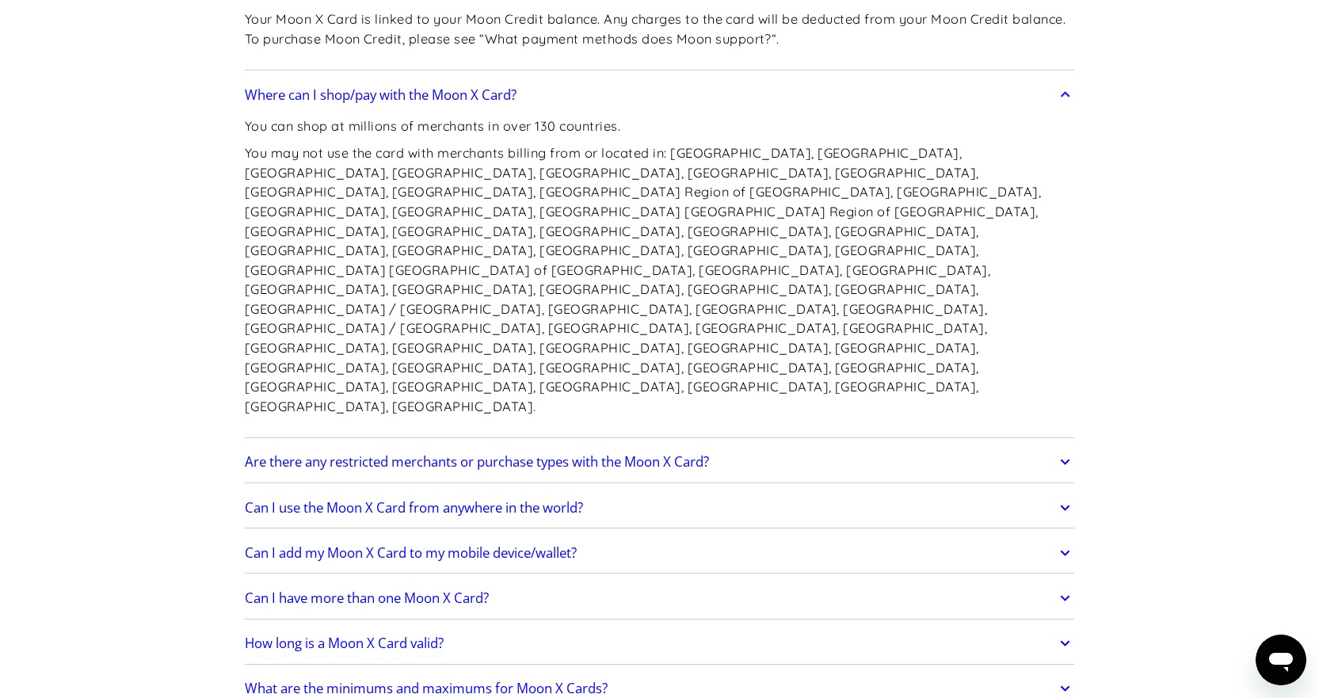
click at [539, 500] on h2 "Can I use the Moon X Card from anywhere in the world?" at bounding box center [414, 508] width 338 height 16
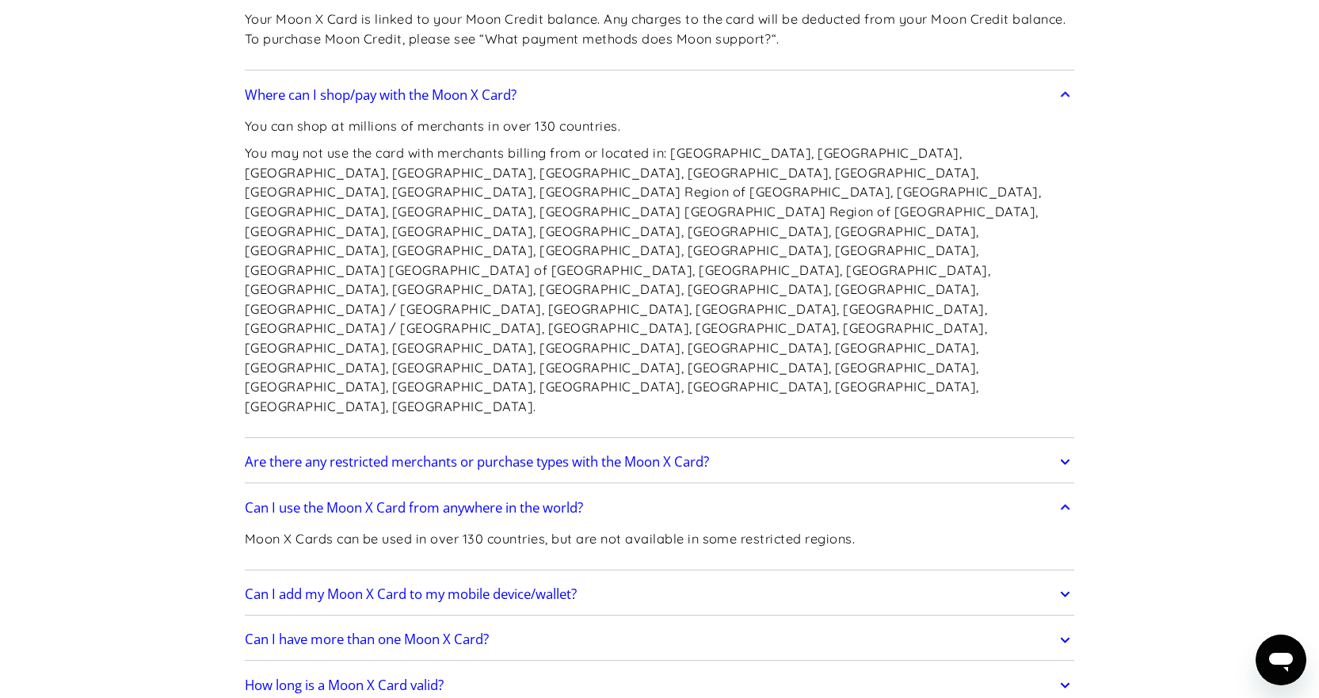
click at [563, 586] on h2 "Can I add my Moon X Card to my mobile device/wallet?" at bounding box center [411, 594] width 332 height 16
click at [592, 454] on h2 "Are there any restricted merchants or purchase types with the Moon X Card?" at bounding box center [477, 462] width 464 height 16
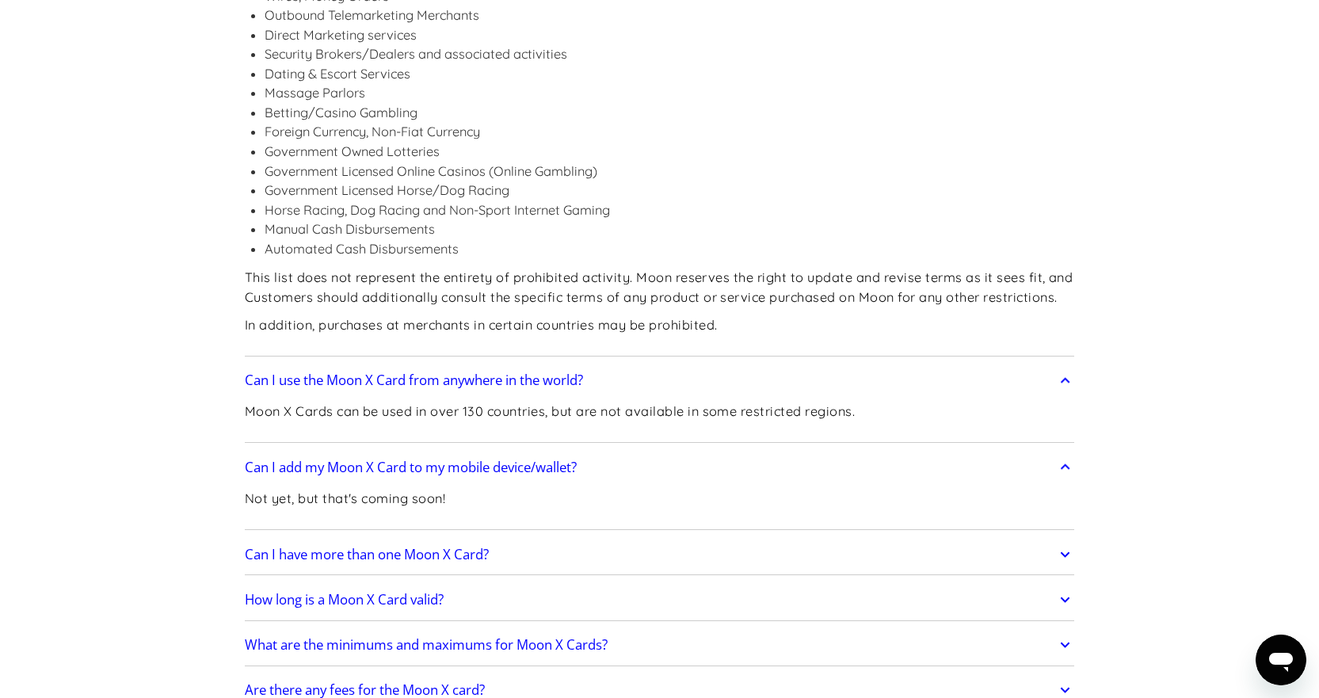
scroll to position [2852, 0]
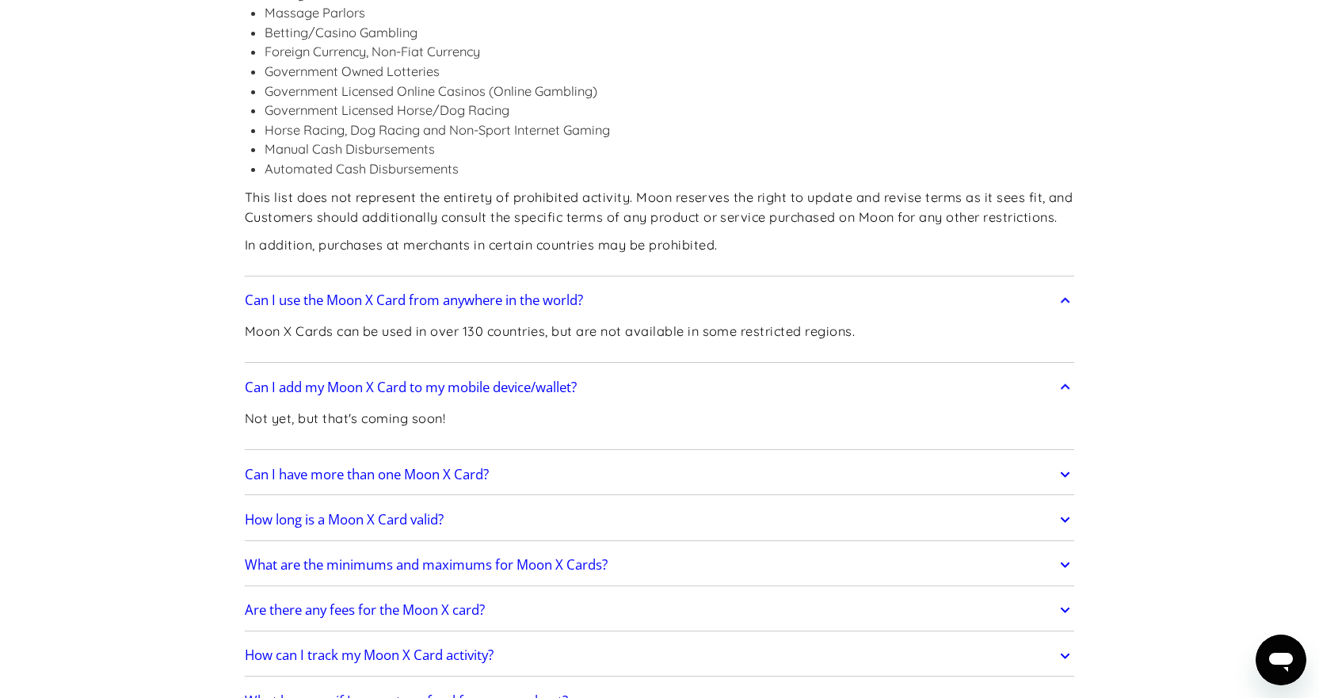
click at [570, 458] on link "Can I have more than one Moon X Card?" at bounding box center [660, 474] width 830 height 33
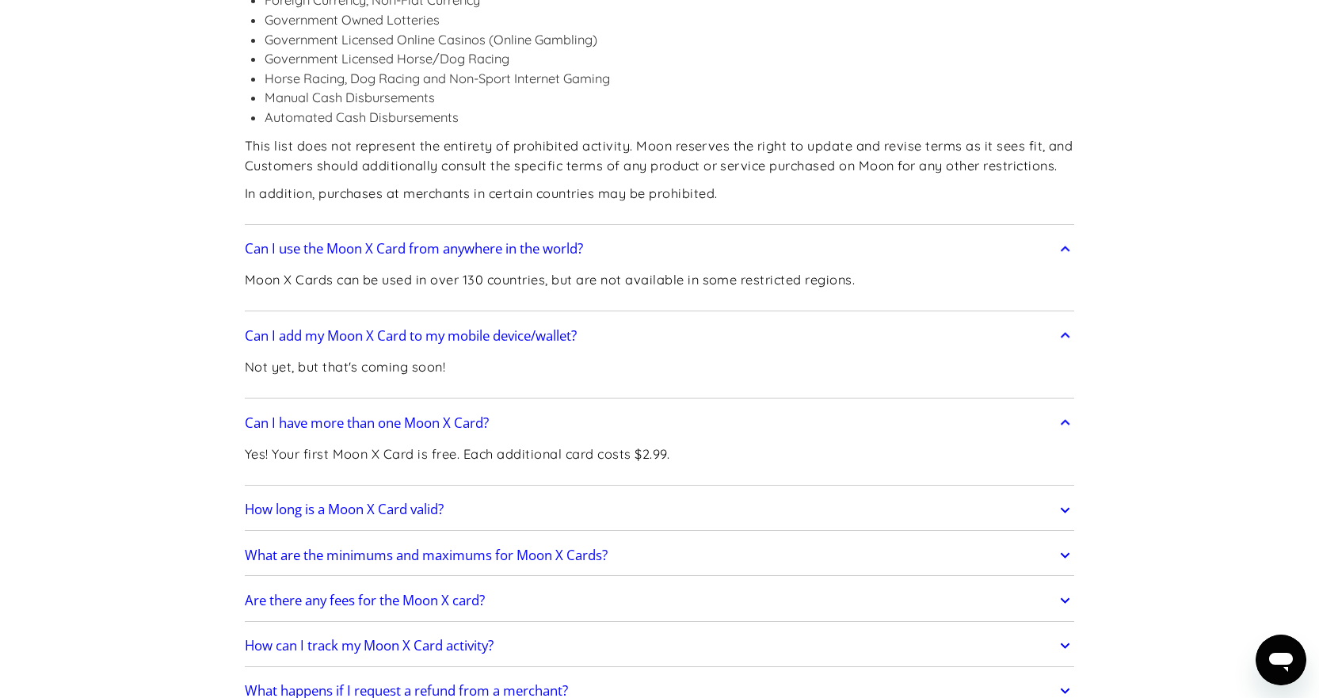
scroll to position [2931, 0]
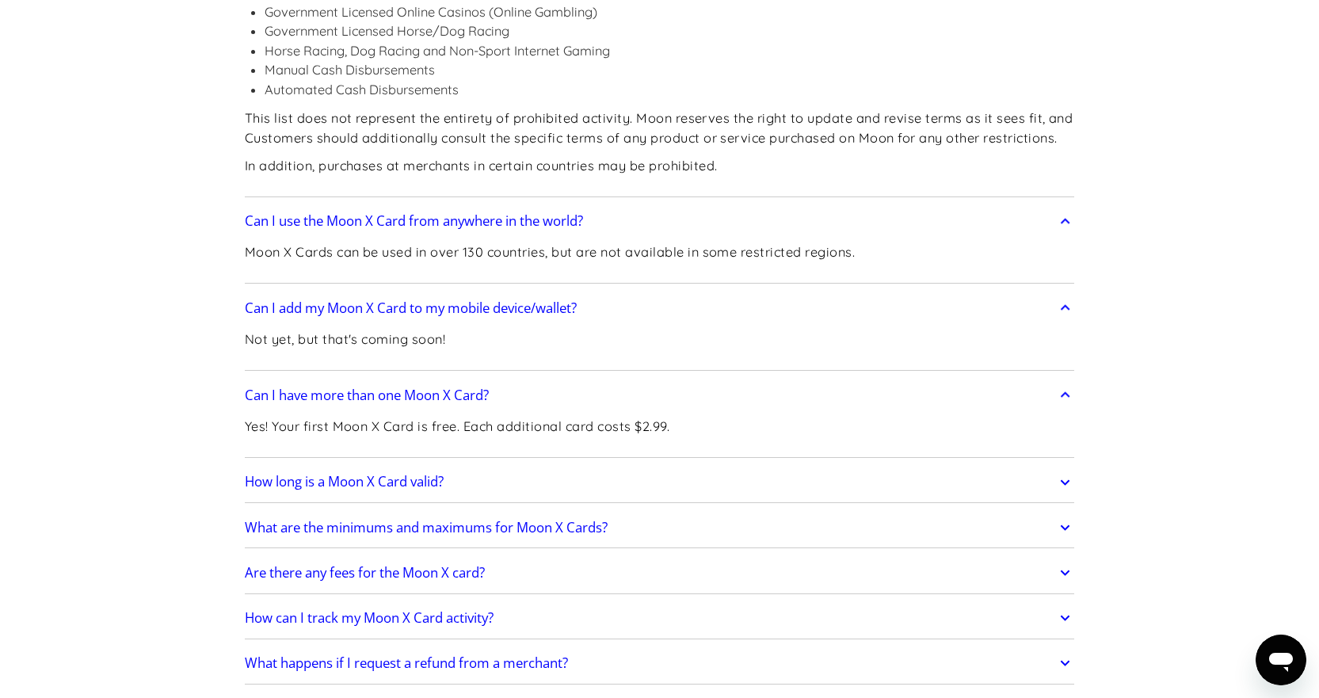
click at [570, 466] on link "How long is a Moon X Card valid?" at bounding box center [660, 482] width 830 height 33
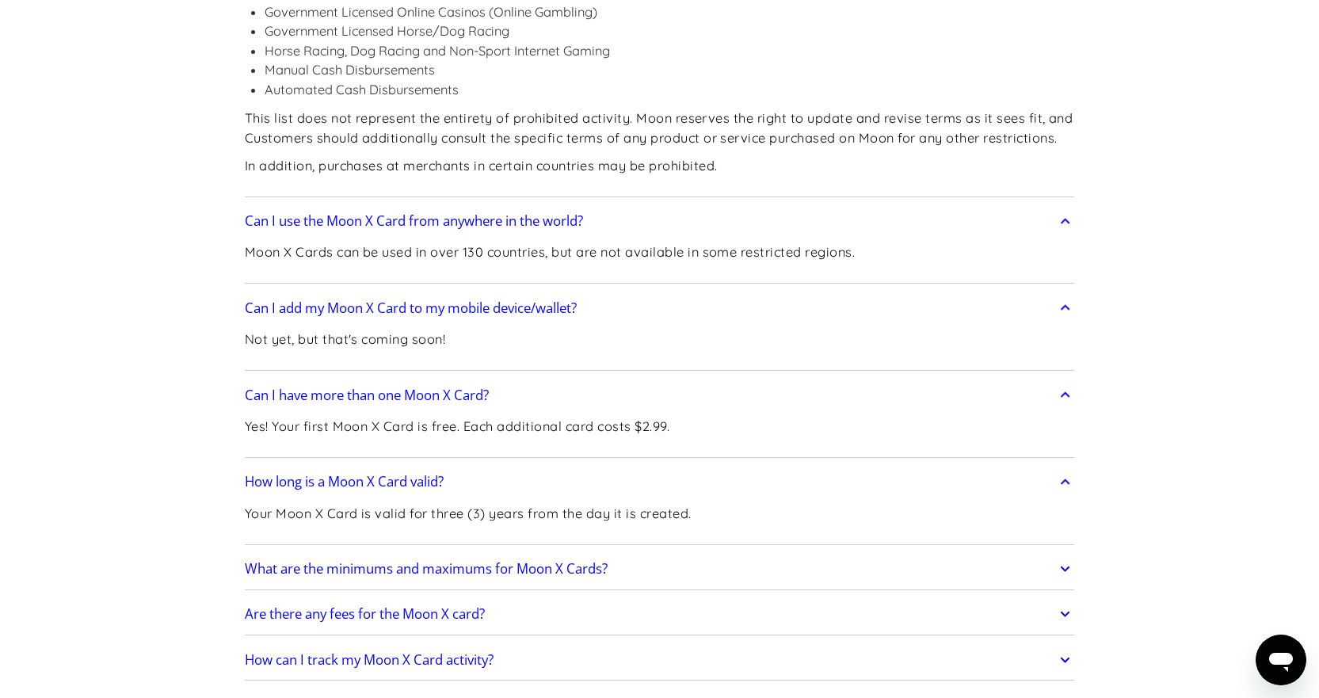
click at [602, 561] on h2 "What are the minimums and maximums for Moon X Cards?" at bounding box center [426, 569] width 363 height 16
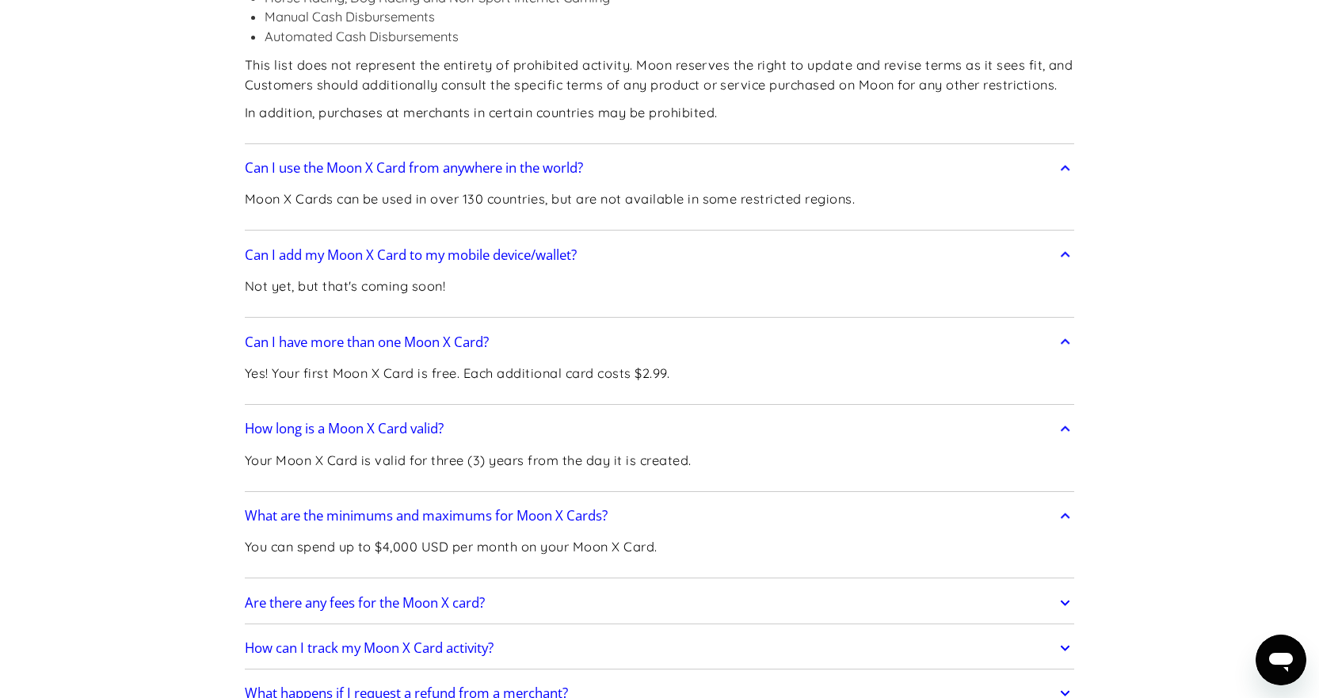
scroll to position [3011, 0]
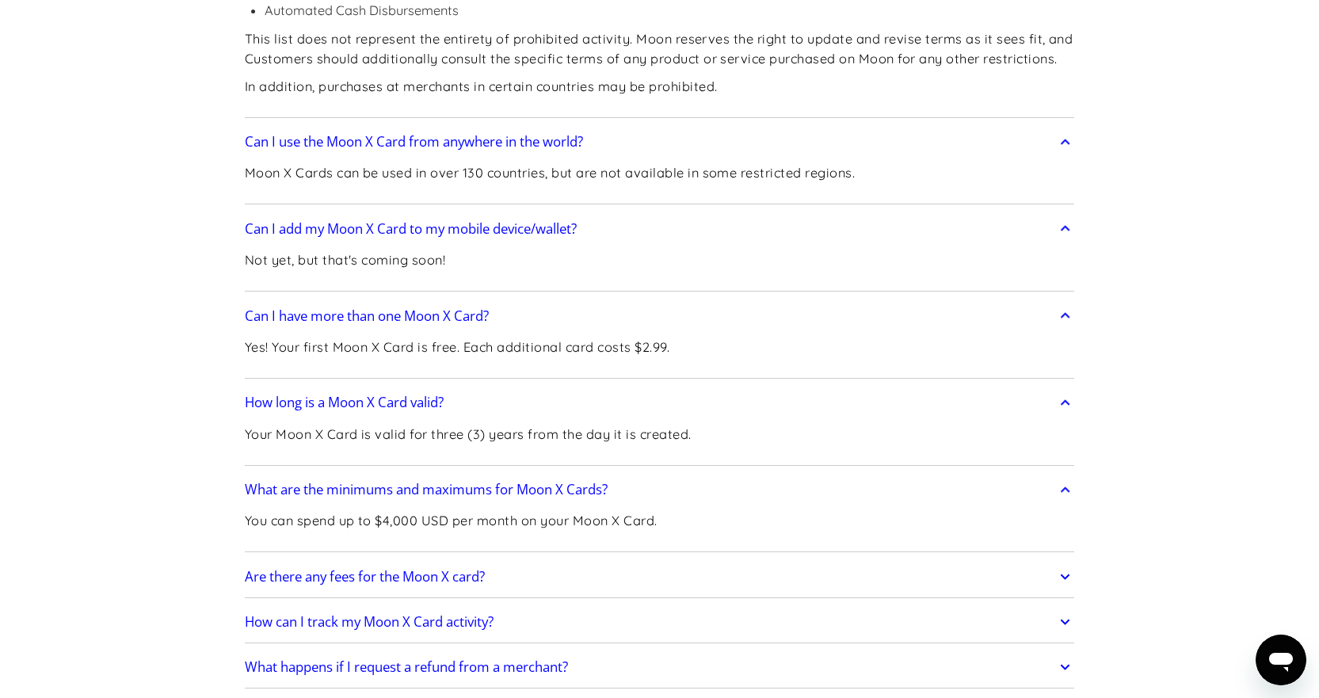
click at [573, 560] on link "Are there any fees for the Moon X card?" at bounding box center [660, 576] width 830 height 33
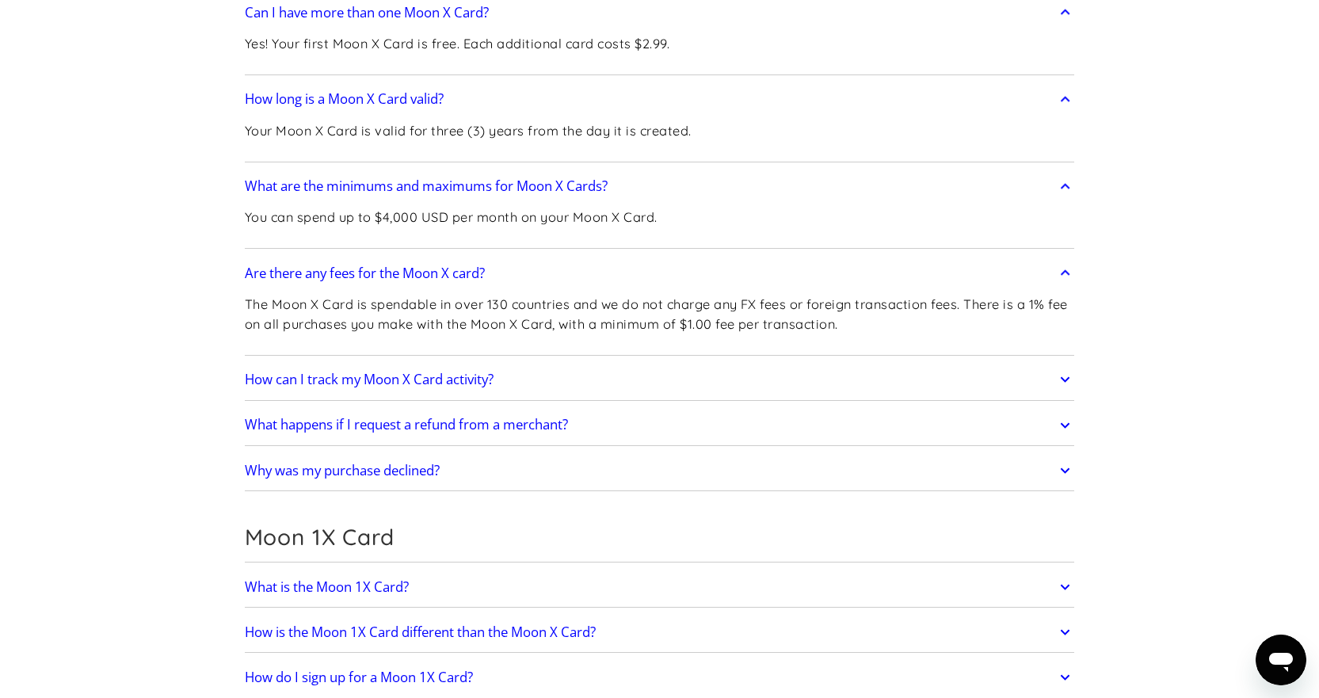
scroll to position [3328, 0]
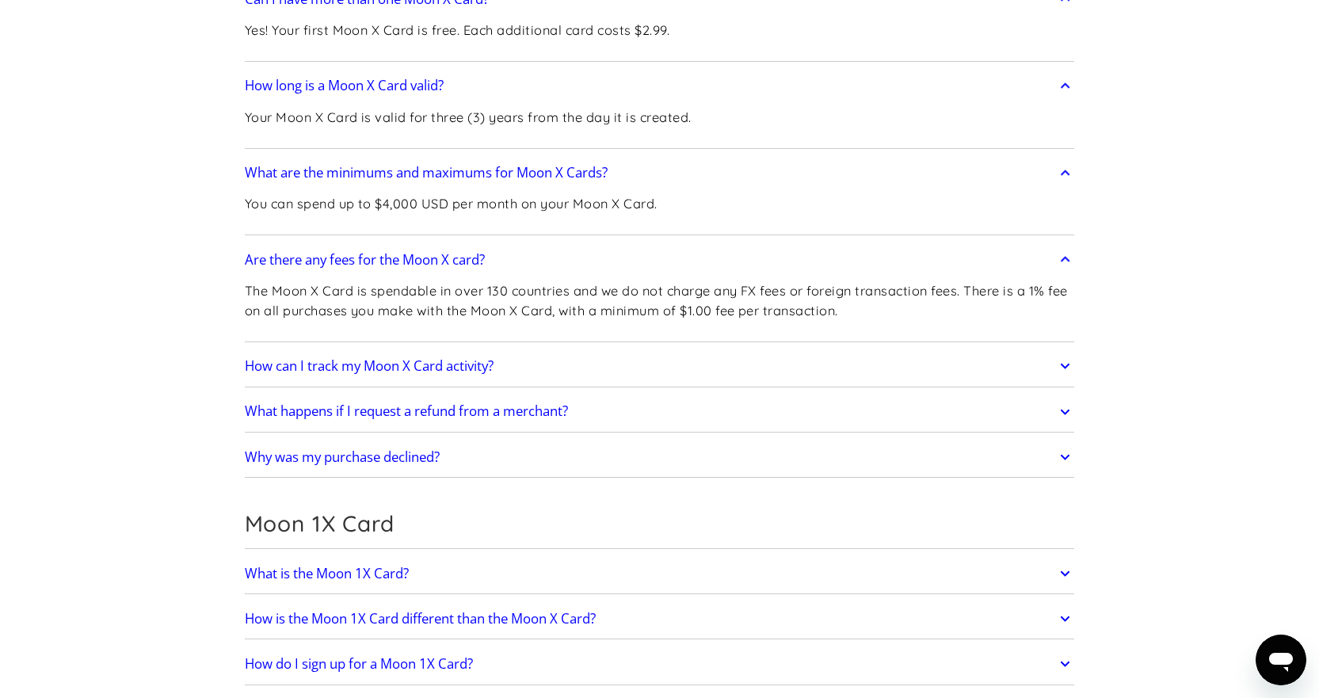
click at [433, 557] on link "What is the Moon 1X Card?" at bounding box center [660, 573] width 830 height 33
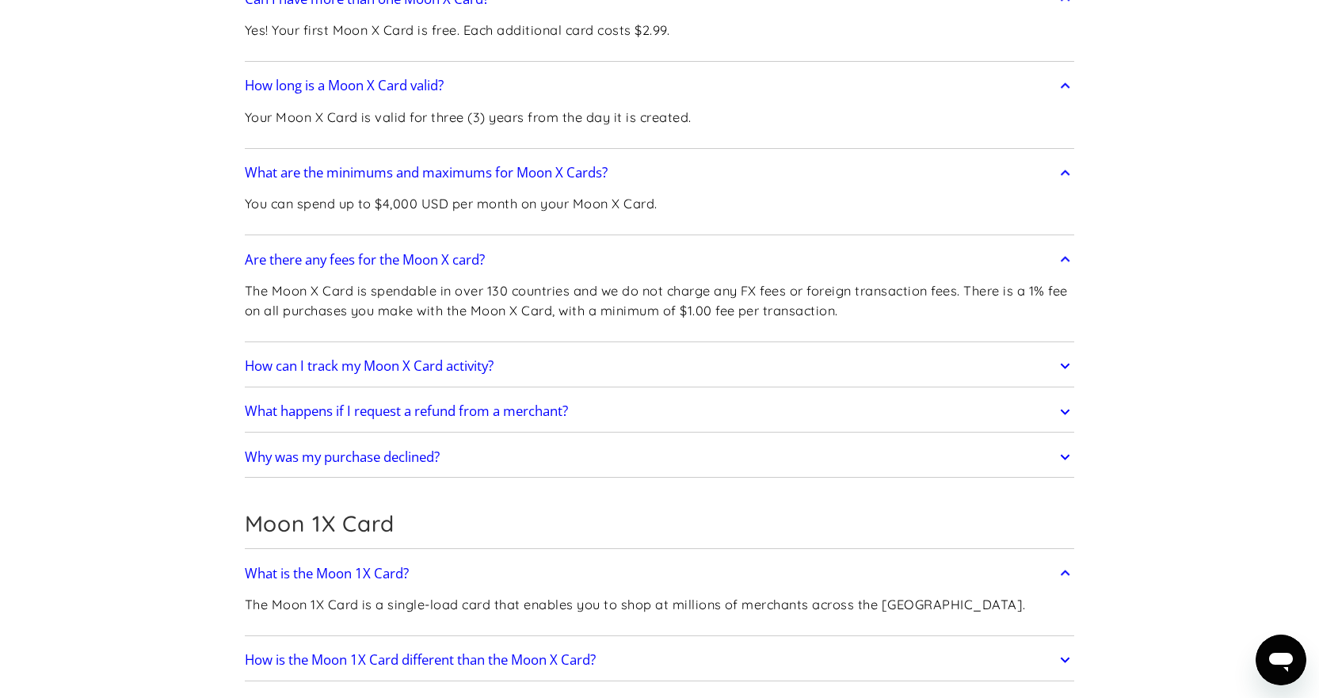
click at [521, 652] on h2 "How is the Moon 1X Card different than the Moon X Card?" at bounding box center [420, 660] width 351 height 16
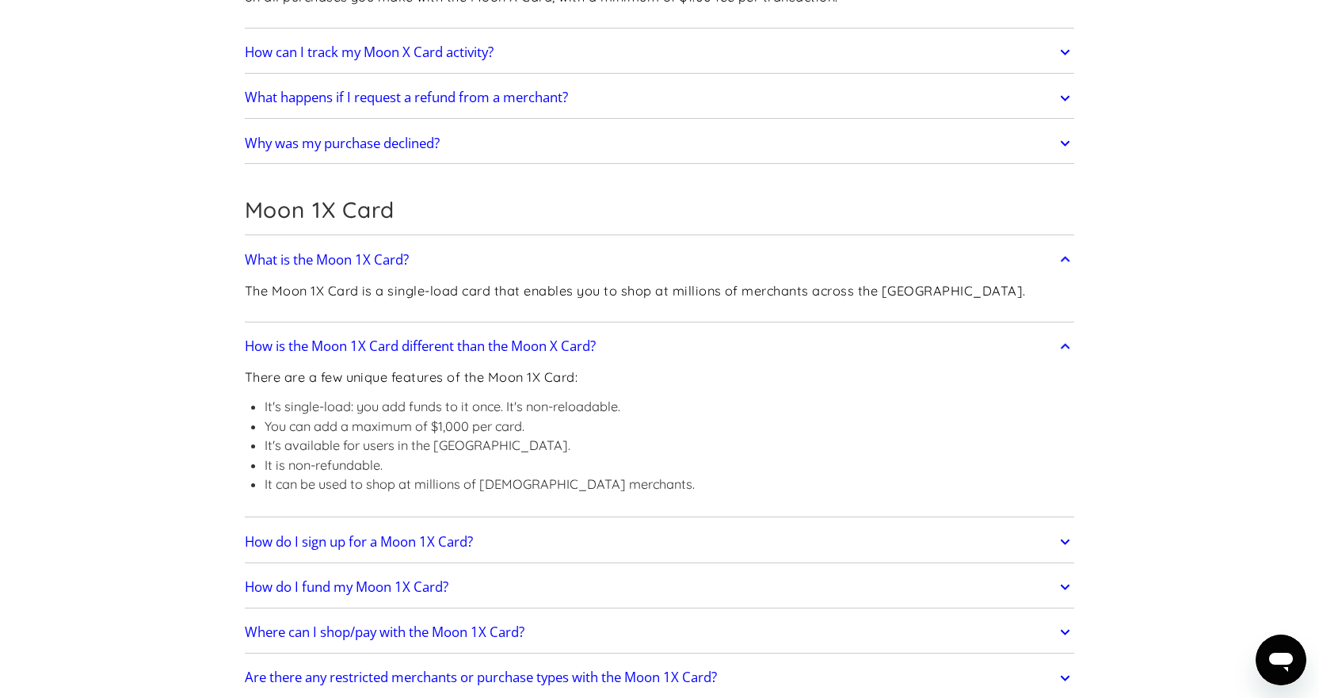
scroll to position [3644, 0]
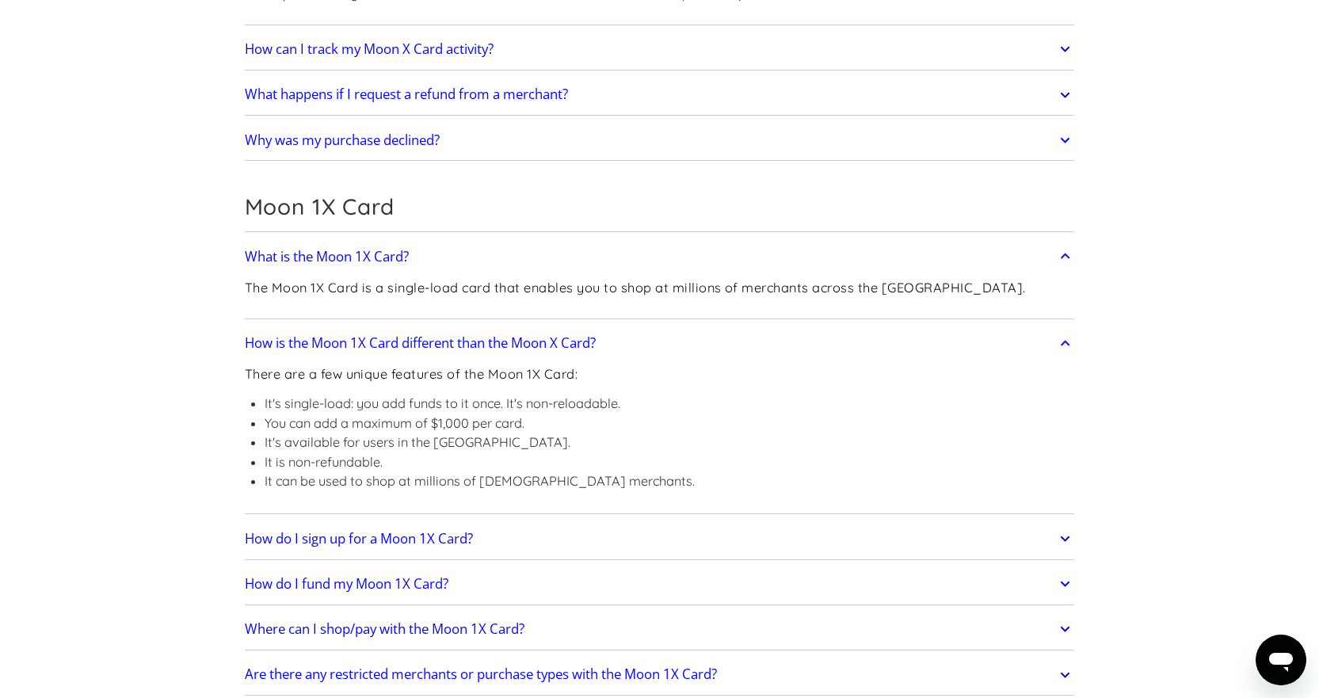
click at [433, 531] on h2 "How do I sign up for a Moon 1X Card?" at bounding box center [359, 539] width 228 height 16
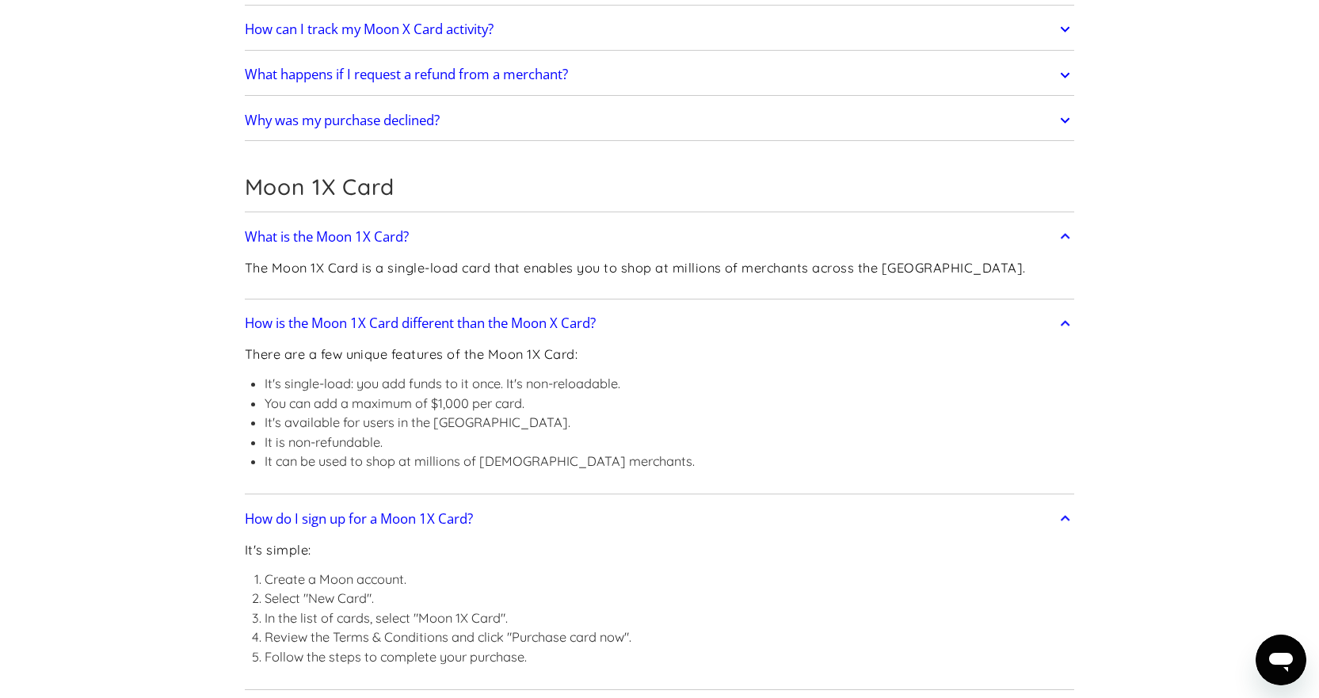
scroll to position [3882, 0]
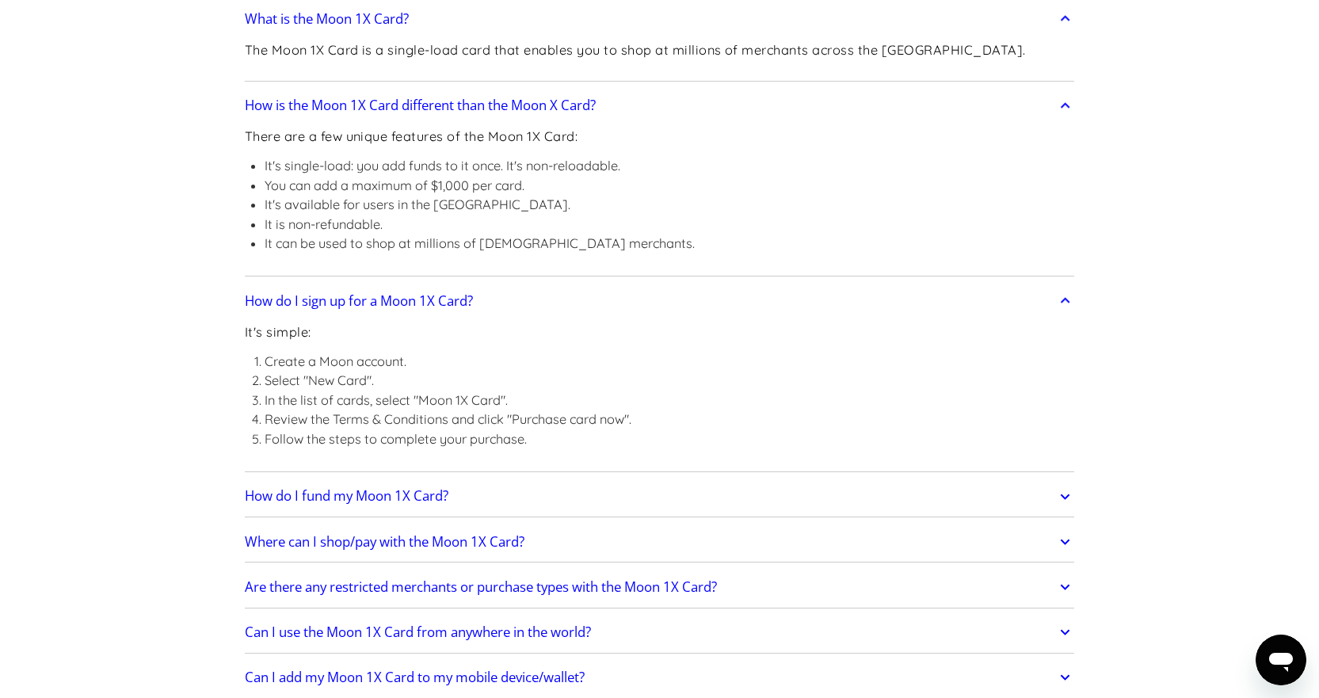
click at [471, 525] on link "Where can I shop/pay with the Moon 1X Card?" at bounding box center [660, 541] width 830 height 33
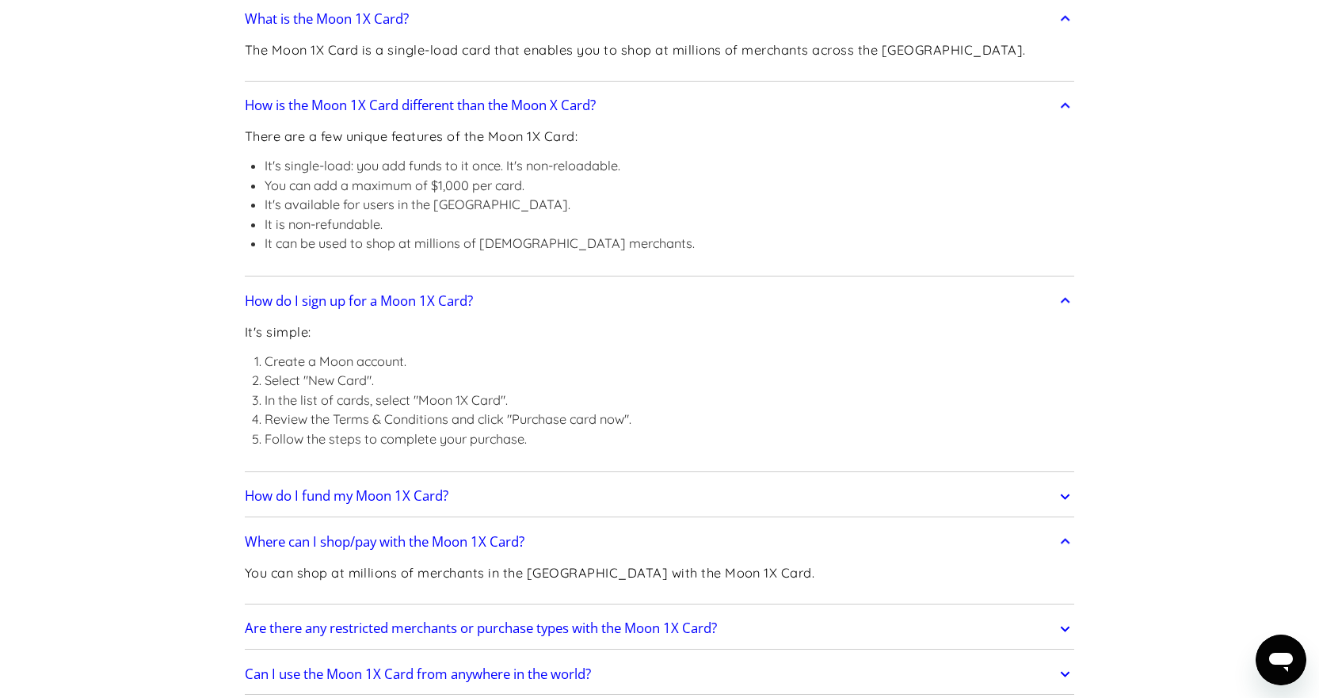
click at [567, 620] on h2 "Are there any restricted merchants or purchase types with the Moon 1X Card?" at bounding box center [481, 628] width 472 height 16
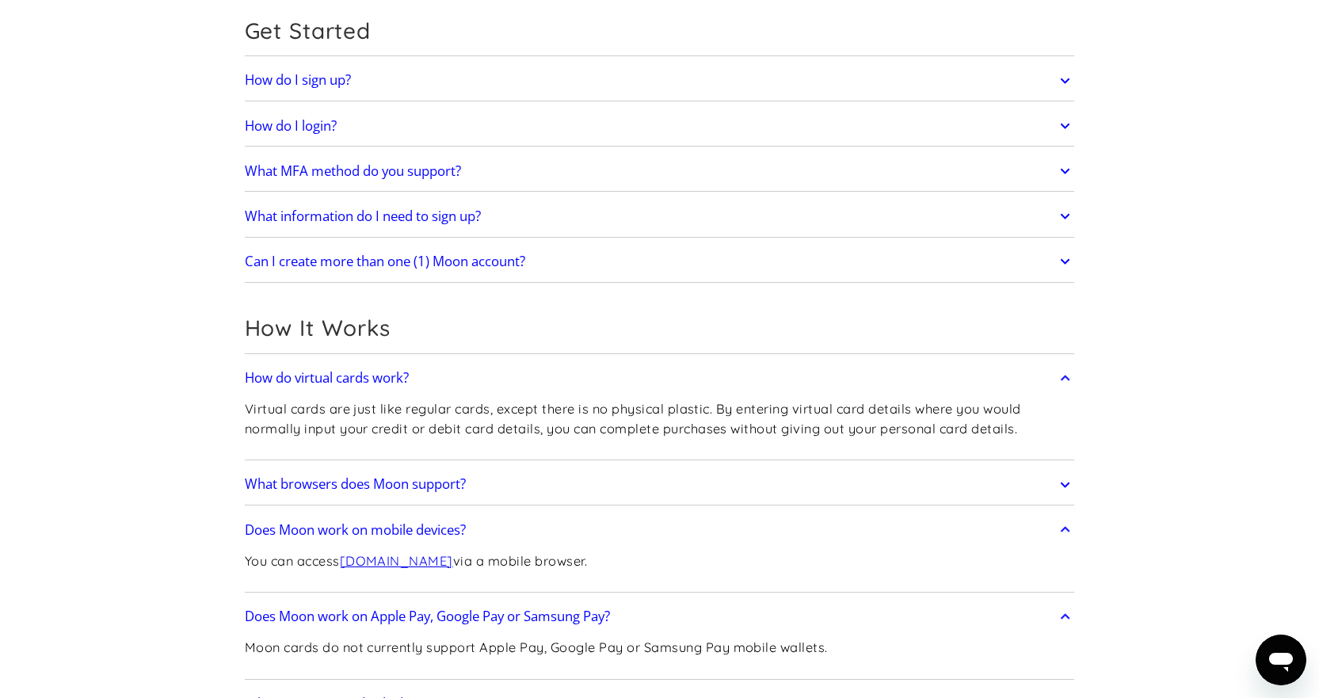
scroll to position [158, 0]
